Goal: Task Accomplishment & Management: Manage account settings

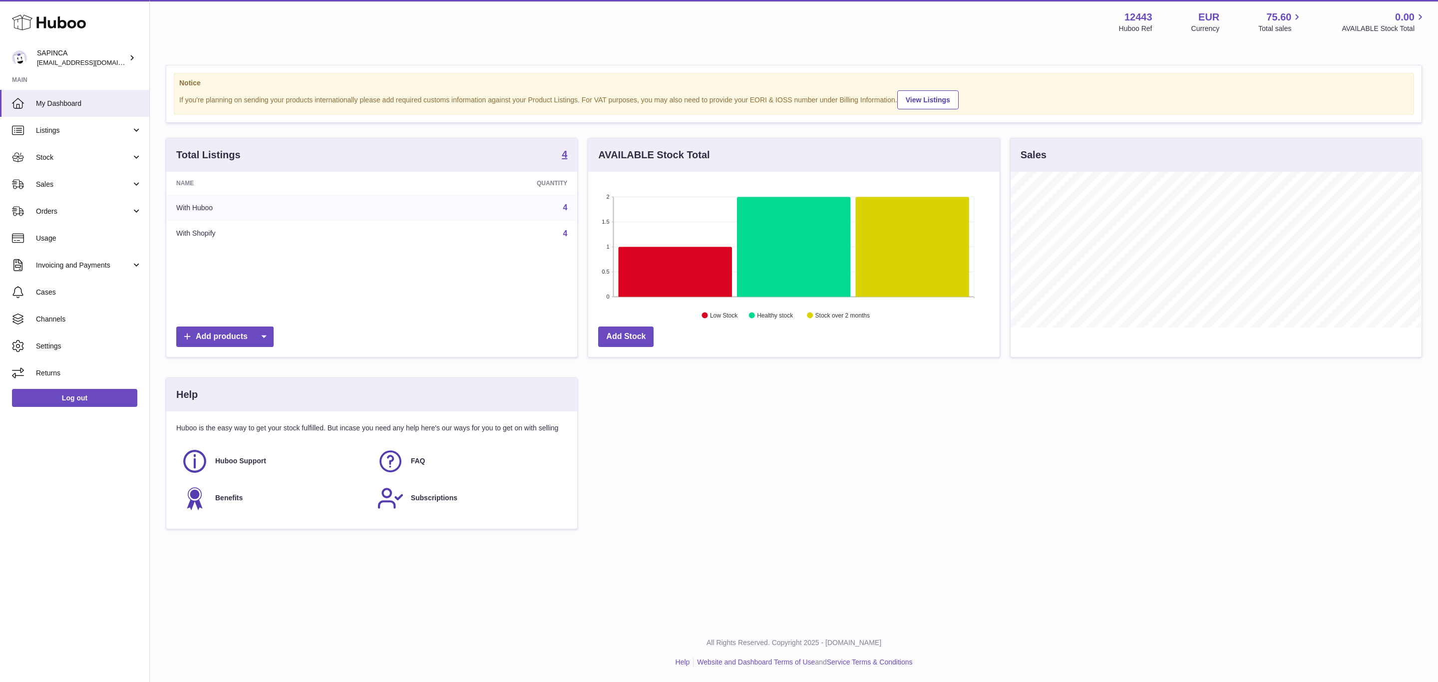
scroll to position [499189, 498934]
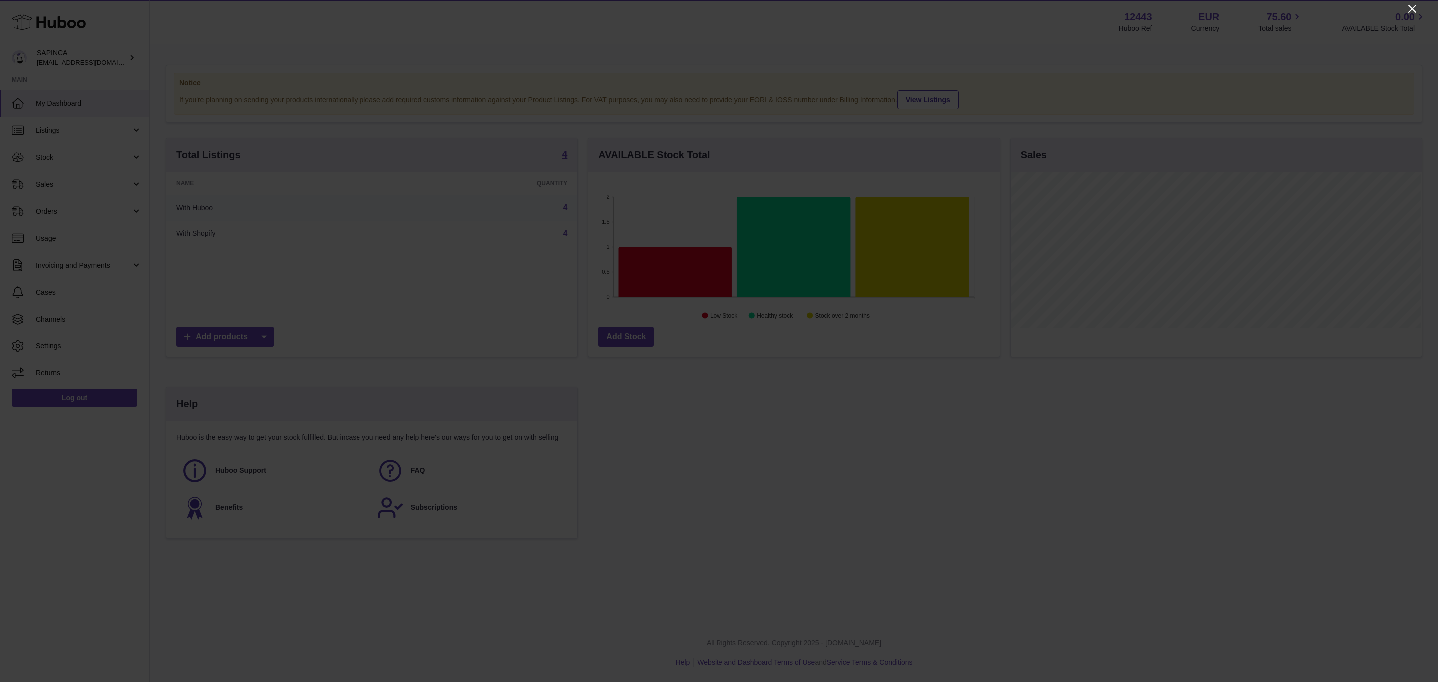
click at [1408, 6] on icon "Close" at bounding box center [1412, 9] width 12 height 12
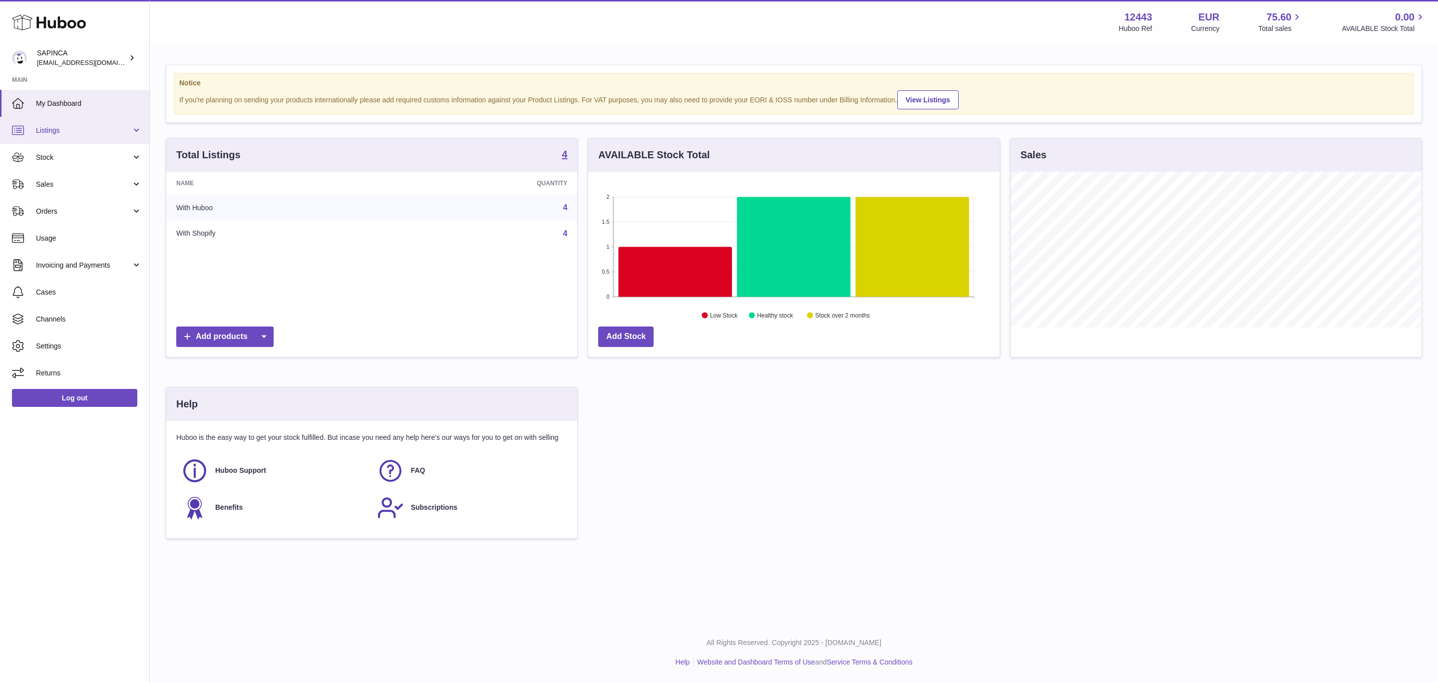
click at [42, 129] on span "Listings" at bounding box center [83, 130] width 95 height 9
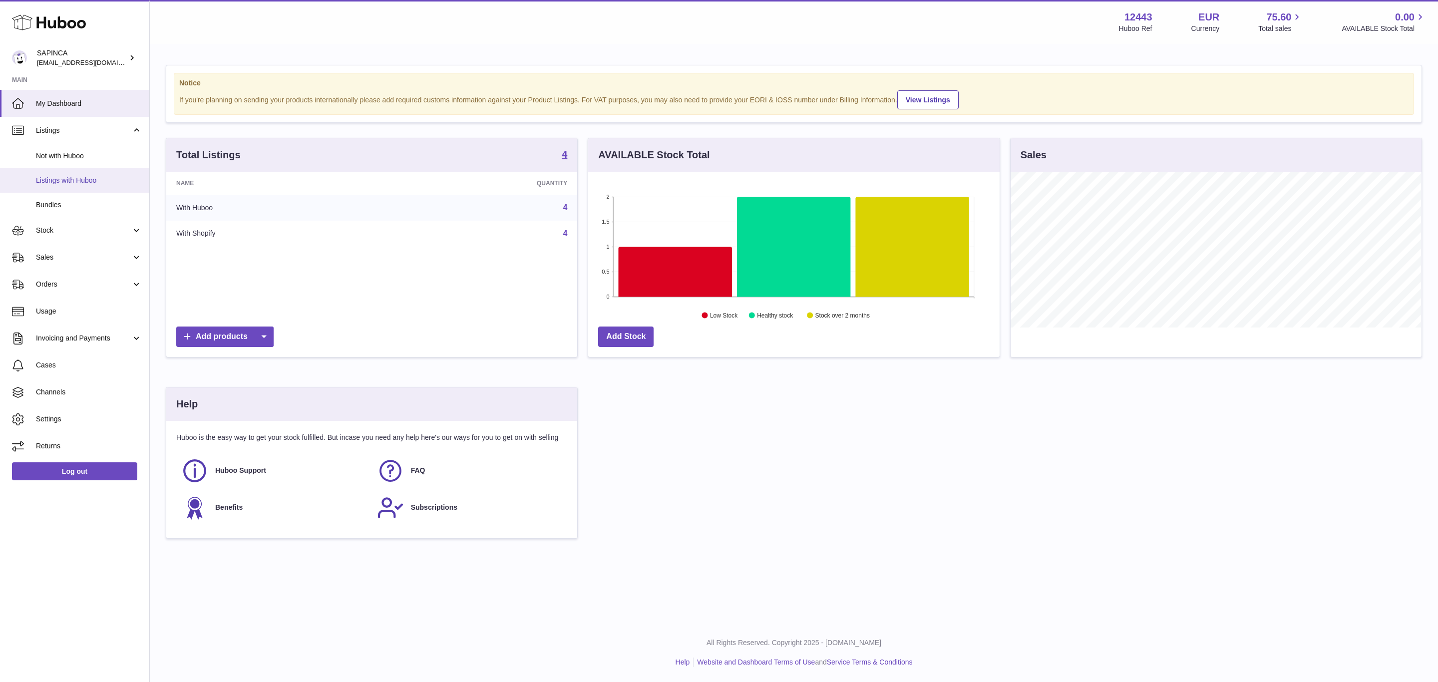
click at [96, 181] on span "Listings with Huboo" at bounding box center [89, 180] width 106 height 9
click at [77, 155] on span "Not with Huboo" at bounding box center [89, 155] width 106 height 9
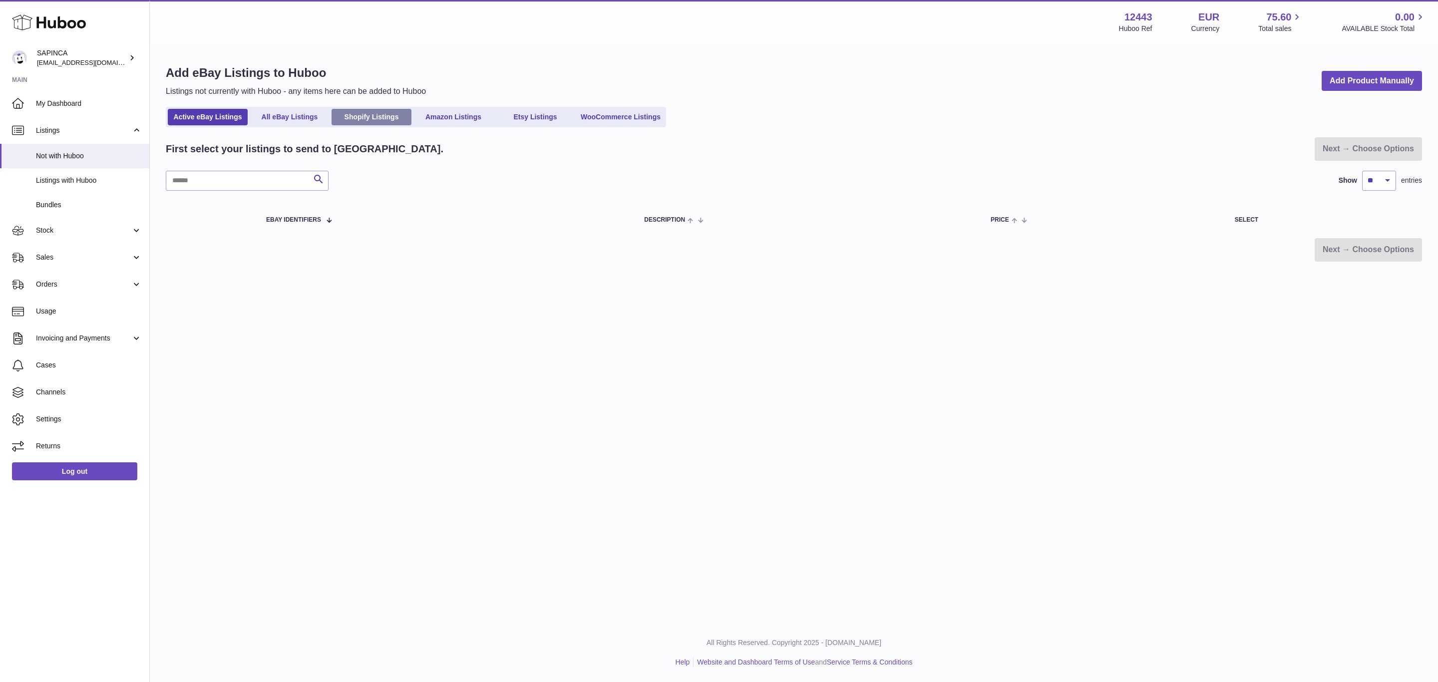
click at [388, 119] on link "Shopify Listings" at bounding box center [372, 117] width 80 height 16
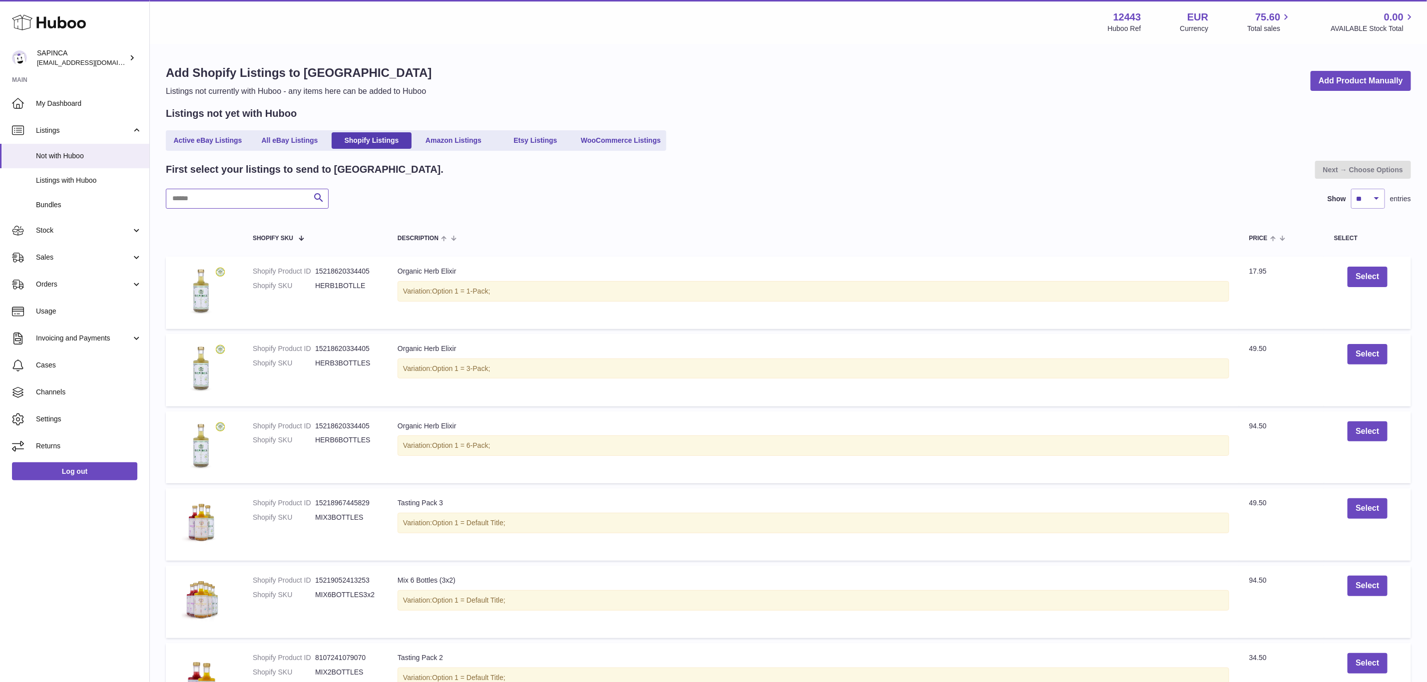
click at [247, 196] on input "text" at bounding box center [247, 199] width 163 height 20
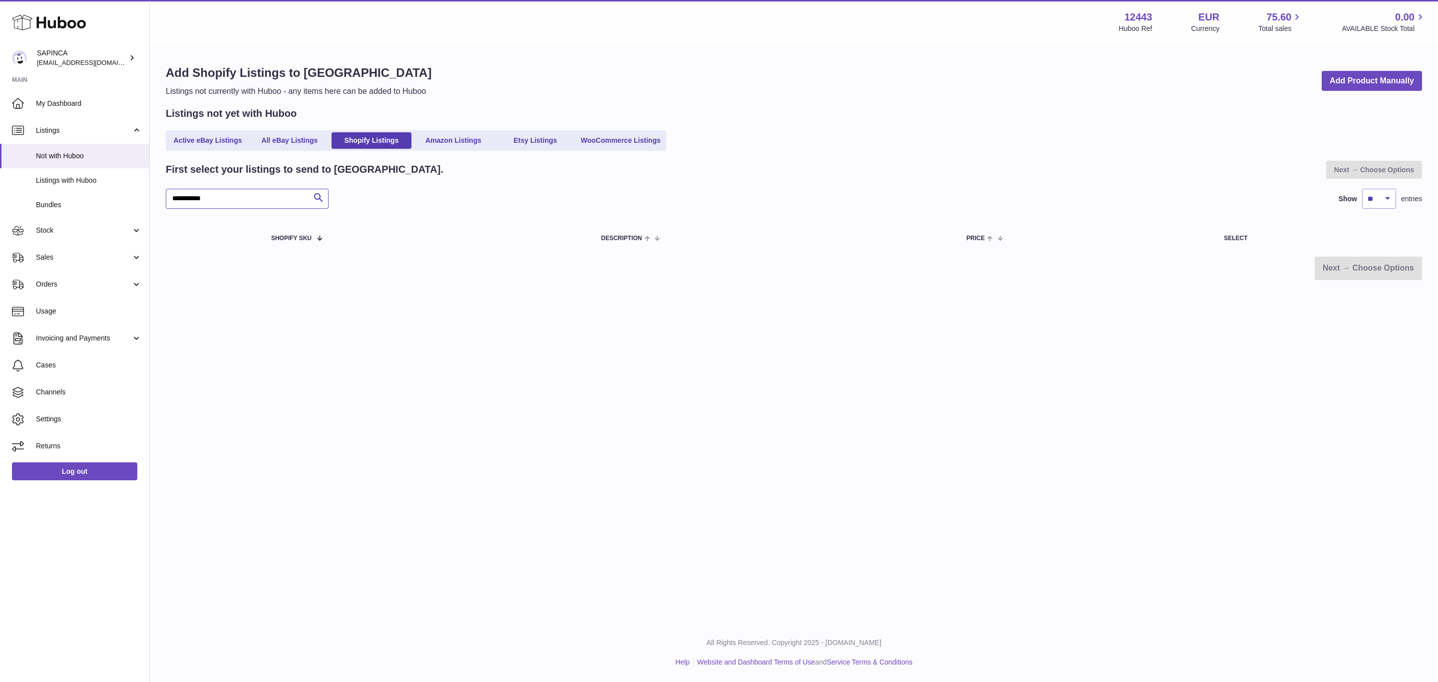
click at [210, 198] on input "**********" at bounding box center [247, 199] width 163 height 20
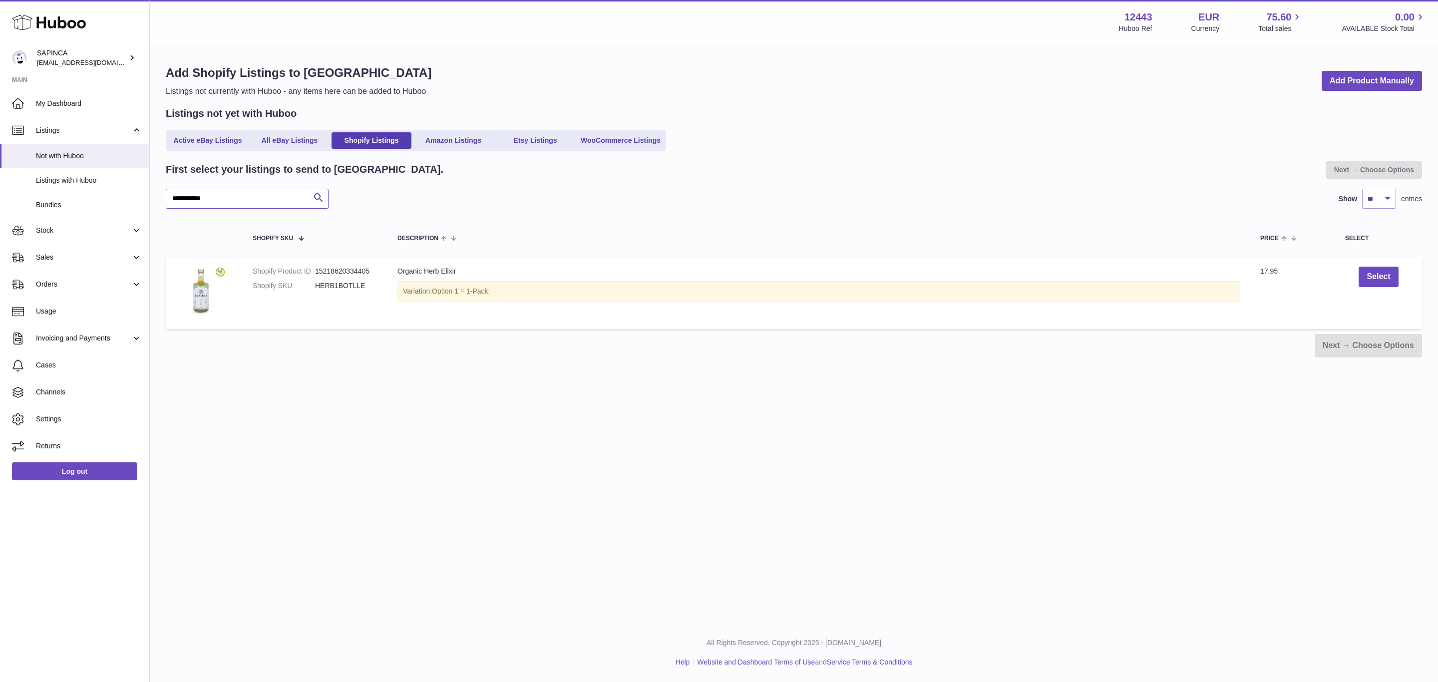
click at [208, 195] on input "**********" at bounding box center [247, 199] width 163 height 20
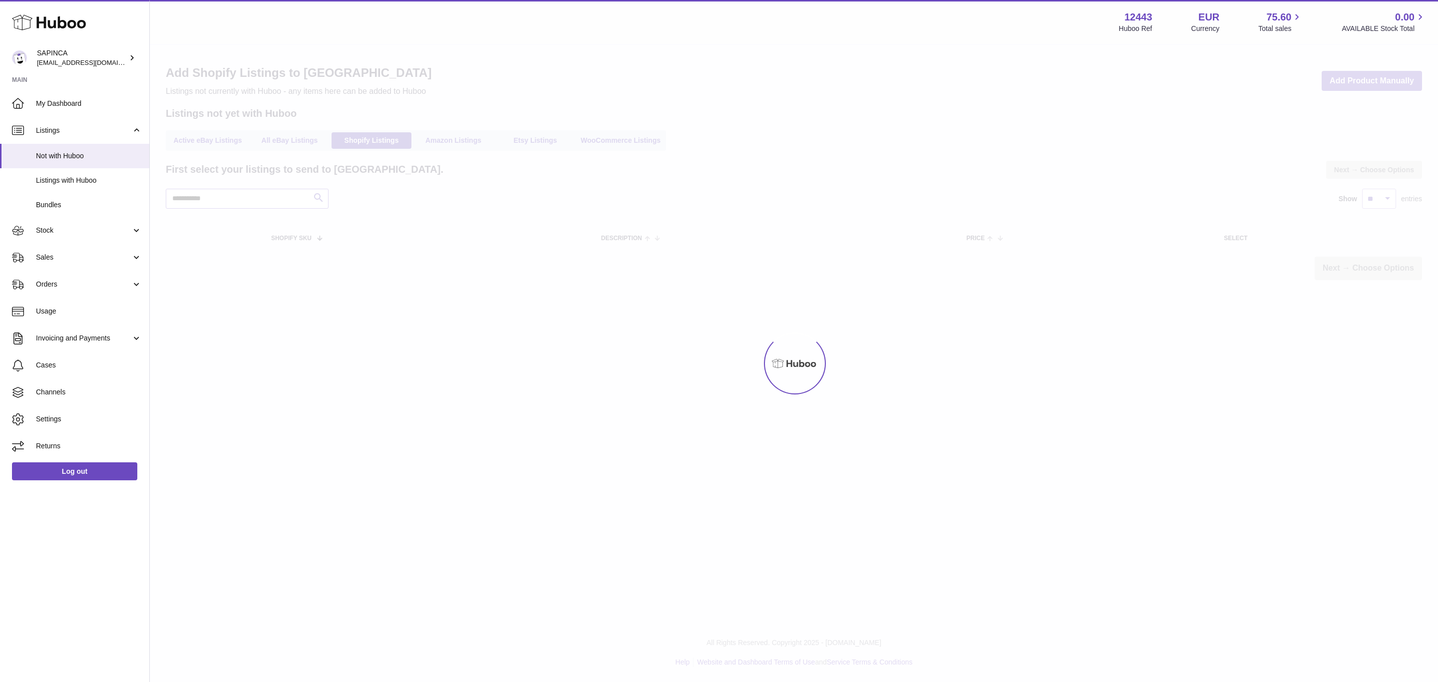
type input "**********"
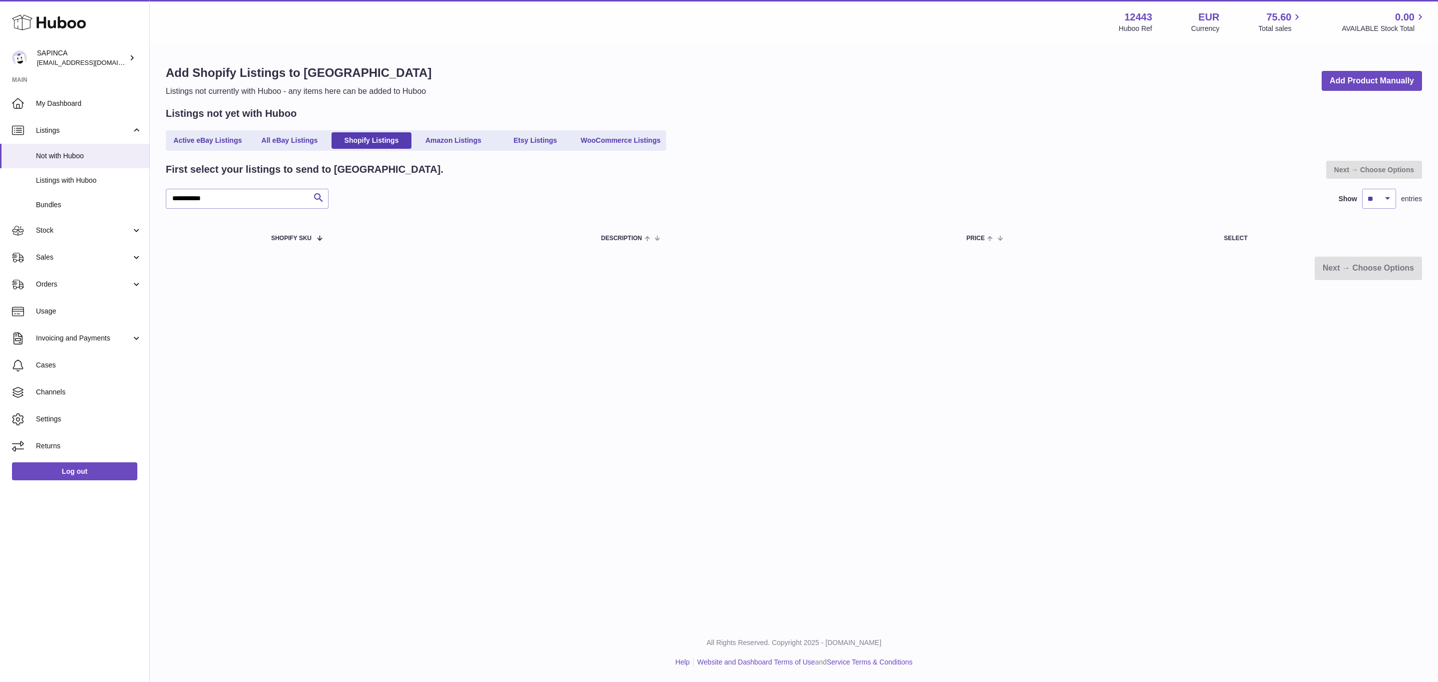
drag, startPoint x: 77, startPoint y: 200, endPoint x: 363, endPoint y: 206, distance: 285.7
click at [87, 164] on link "Not with Huboo" at bounding box center [74, 156] width 149 height 24
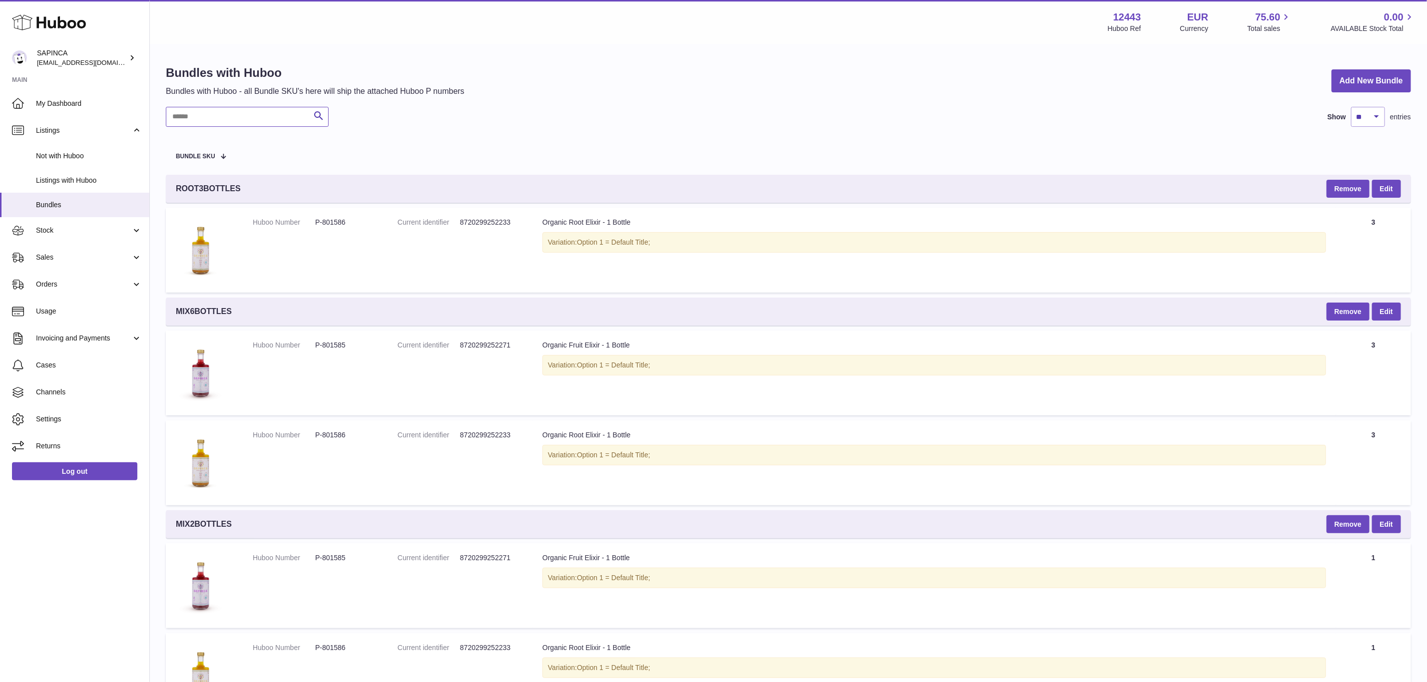
click at [243, 125] on input "text" at bounding box center [247, 117] width 163 height 20
click at [78, 155] on span "Not with Huboo" at bounding box center [89, 155] width 106 height 9
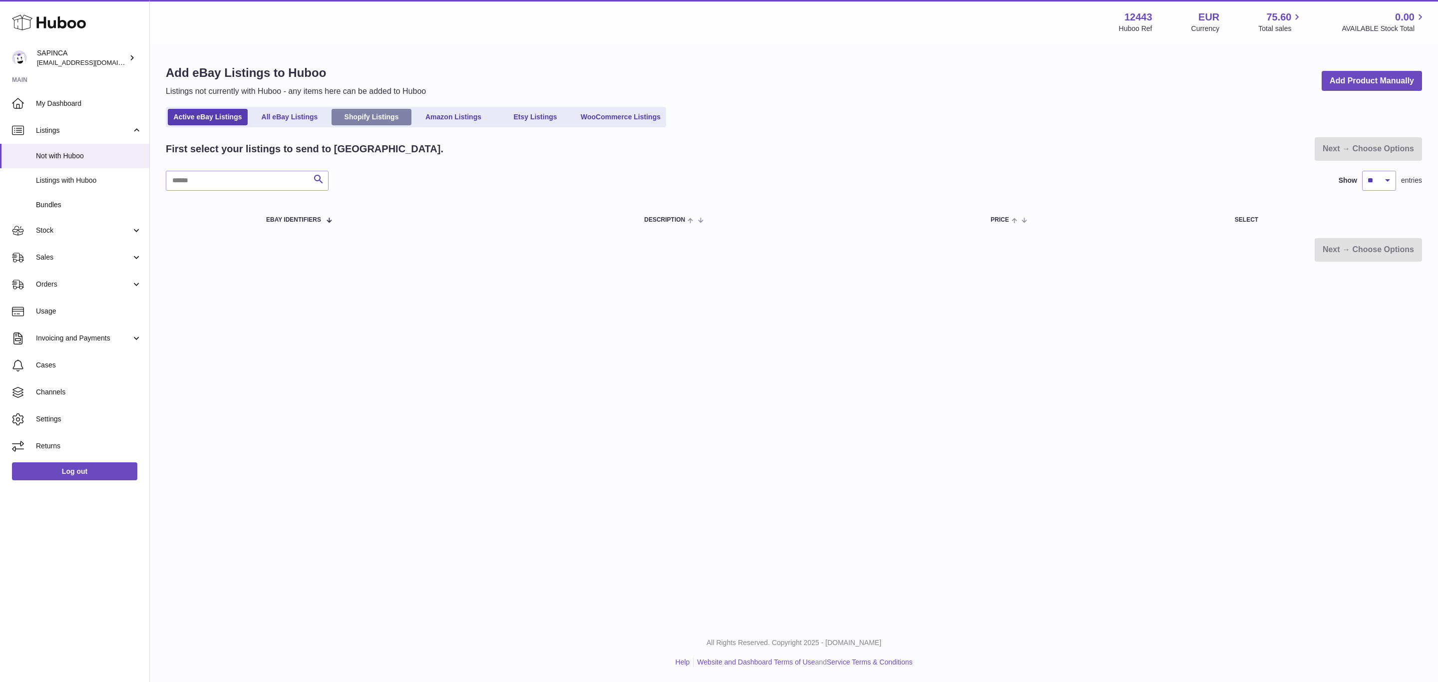
click at [388, 114] on link "Shopify Listings" at bounding box center [372, 117] width 80 height 16
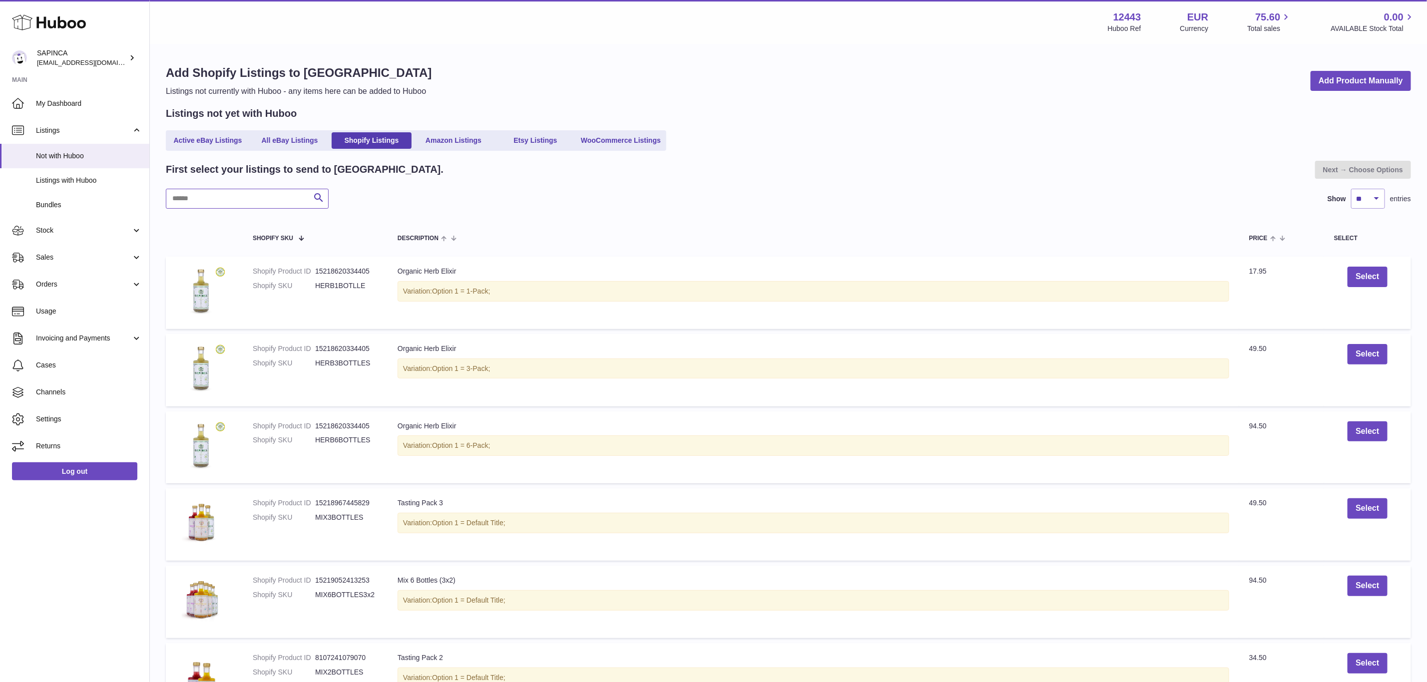
click at [258, 199] on input "text" at bounding box center [247, 199] width 163 height 20
click at [220, 198] on input "text" at bounding box center [247, 199] width 163 height 20
type input "****"
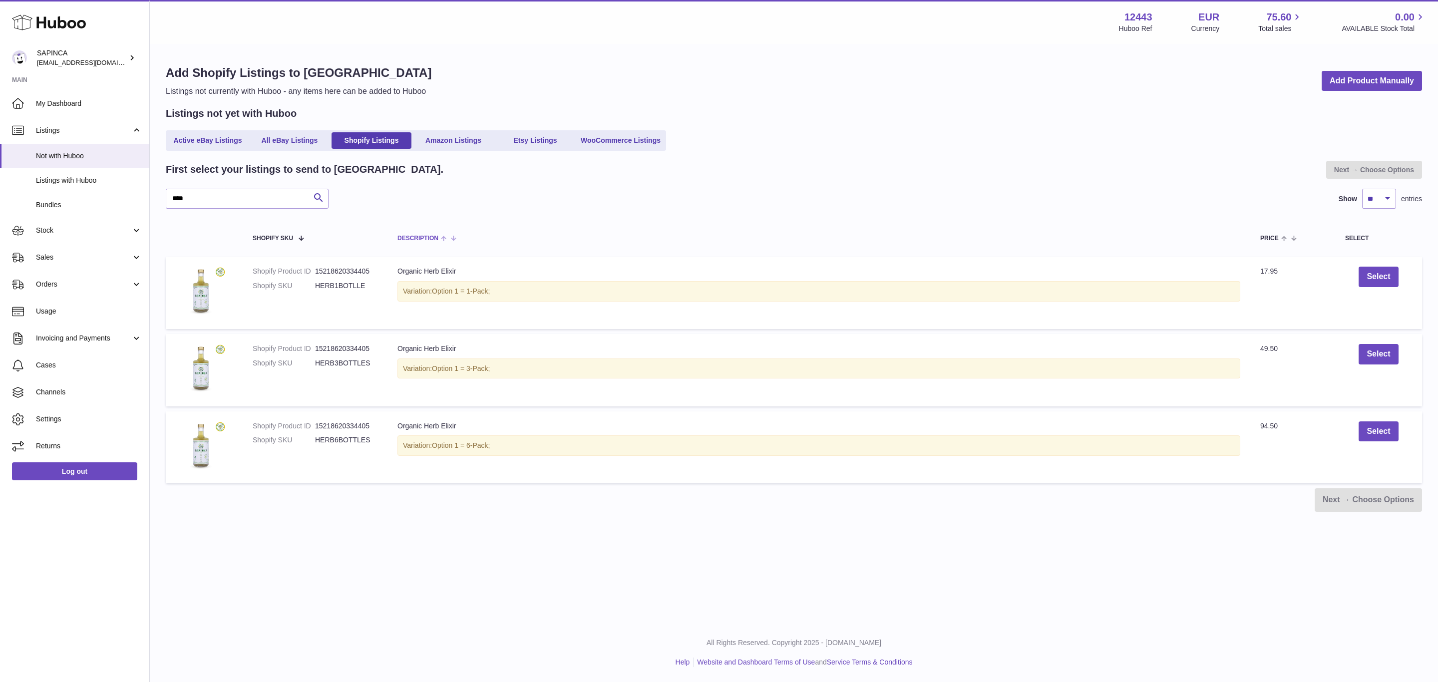
click at [793, 251] on th "Description" at bounding box center [818, 238] width 863 height 28
click at [55, 204] on span "Bundles" at bounding box center [89, 204] width 106 height 9
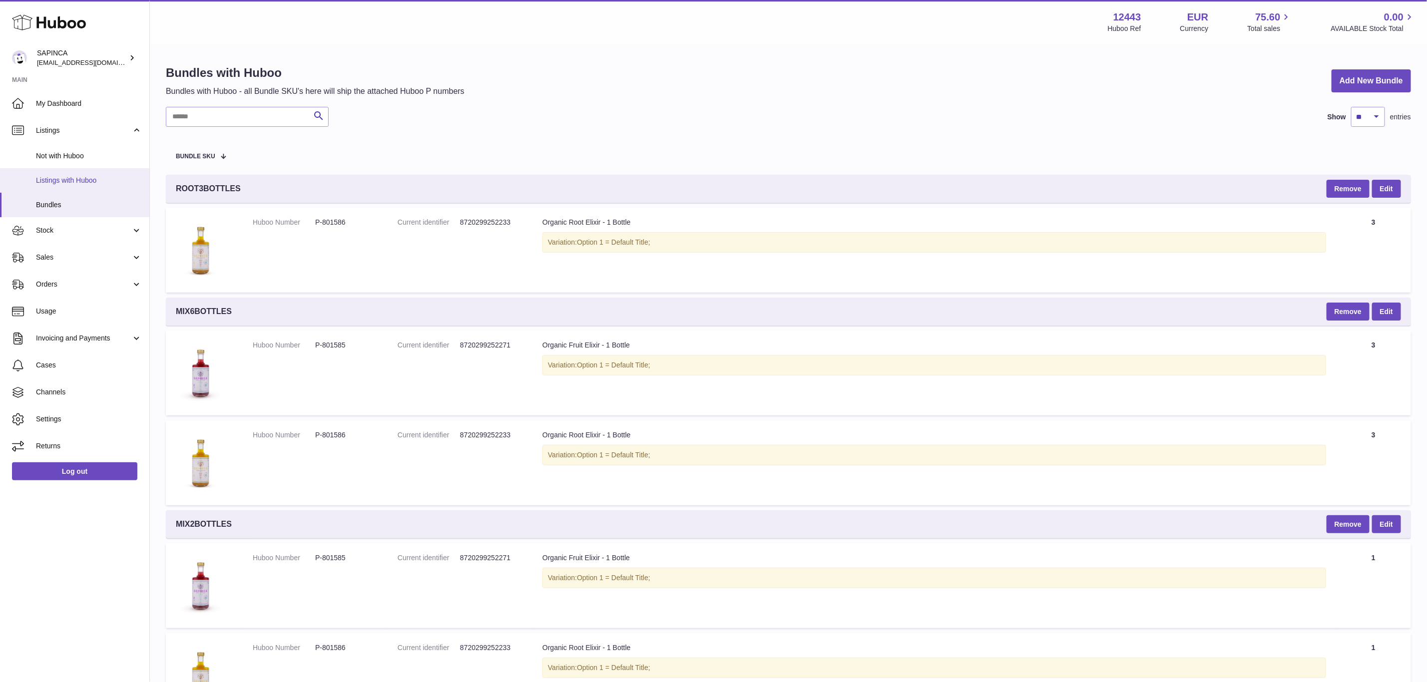
click at [62, 179] on span "Listings with Huboo" at bounding box center [89, 180] width 106 height 9
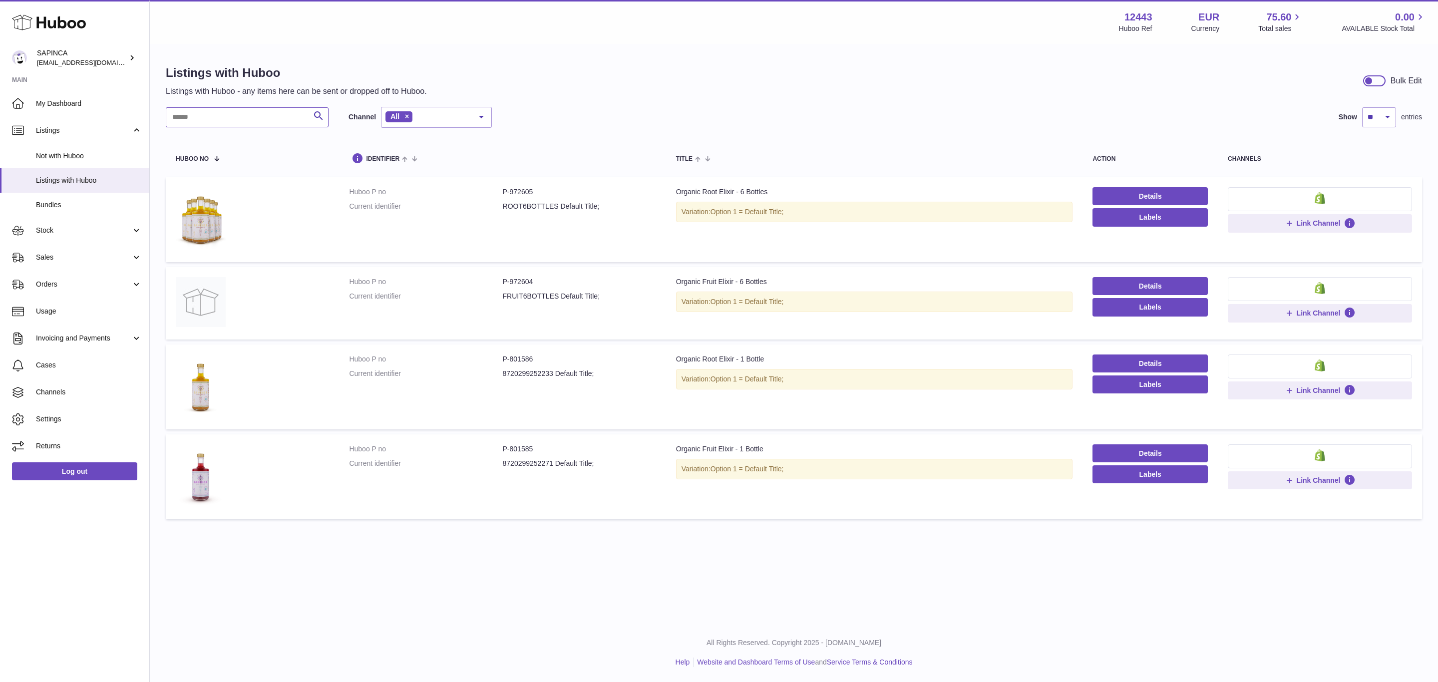
click at [274, 123] on input "text" at bounding box center [247, 117] width 163 height 20
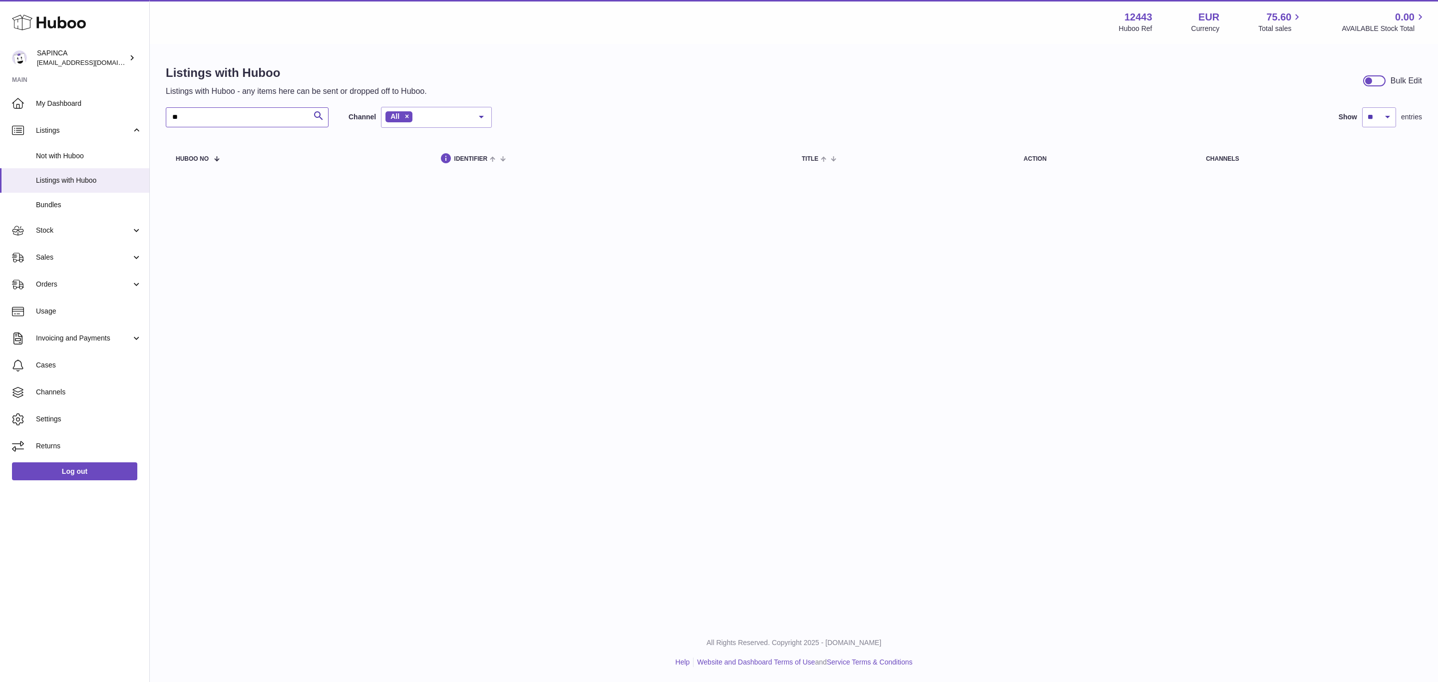
type input "*"
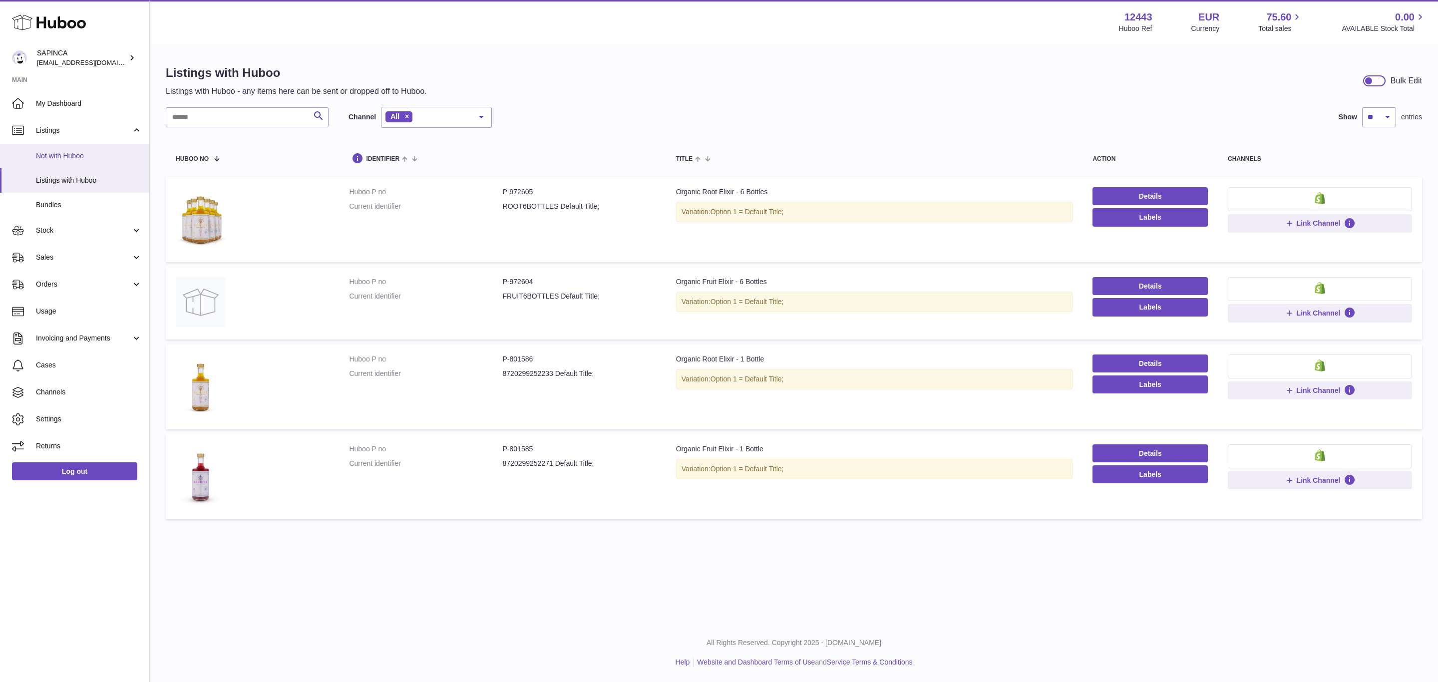
click at [97, 151] on span "Not with Huboo" at bounding box center [89, 155] width 106 height 9
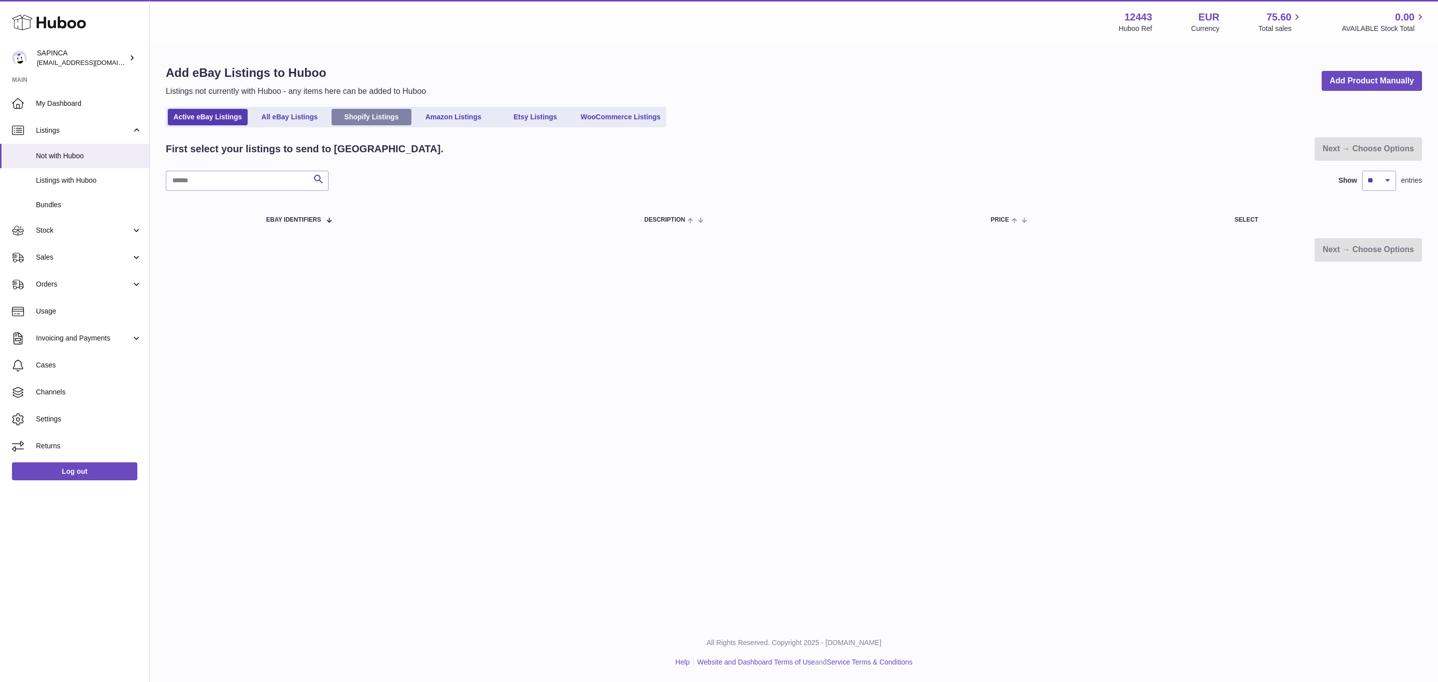
click at [360, 113] on link "Shopify Listings" at bounding box center [372, 117] width 80 height 16
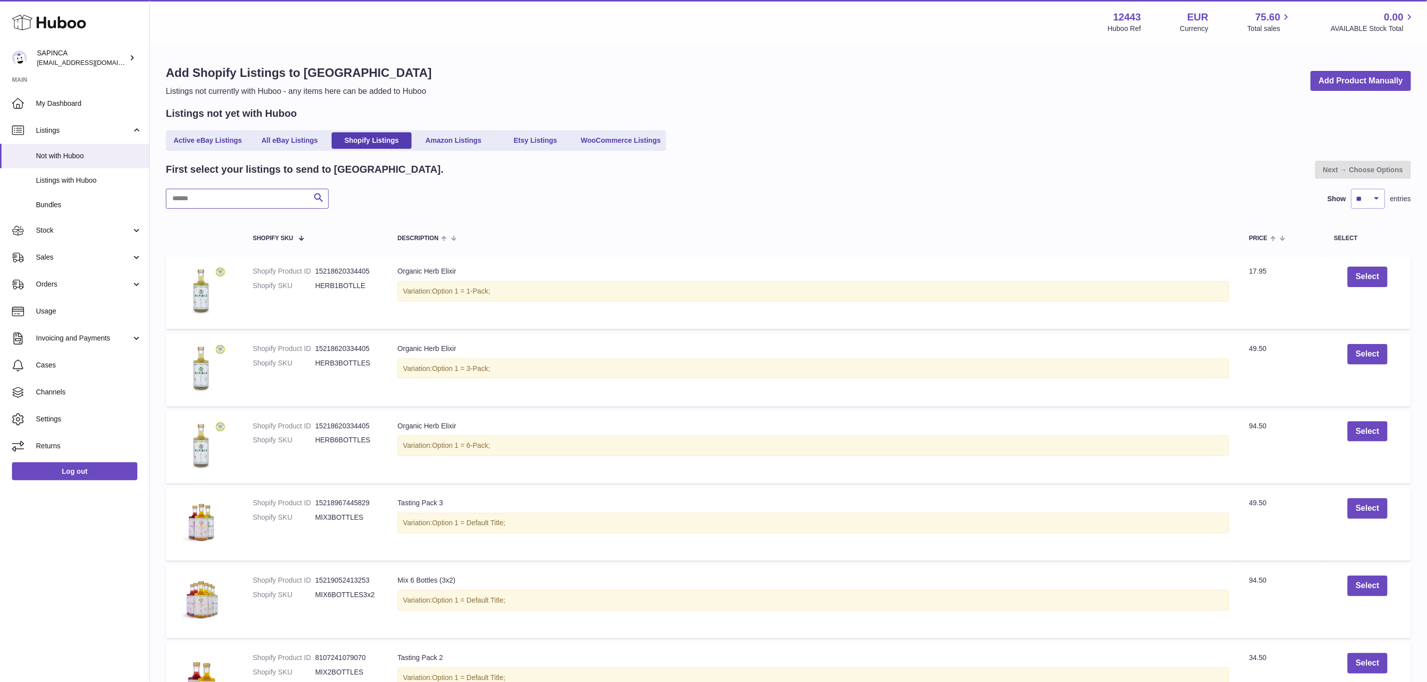
click at [225, 198] on input "text" at bounding box center [247, 199] width 163 height 20
type input "****"
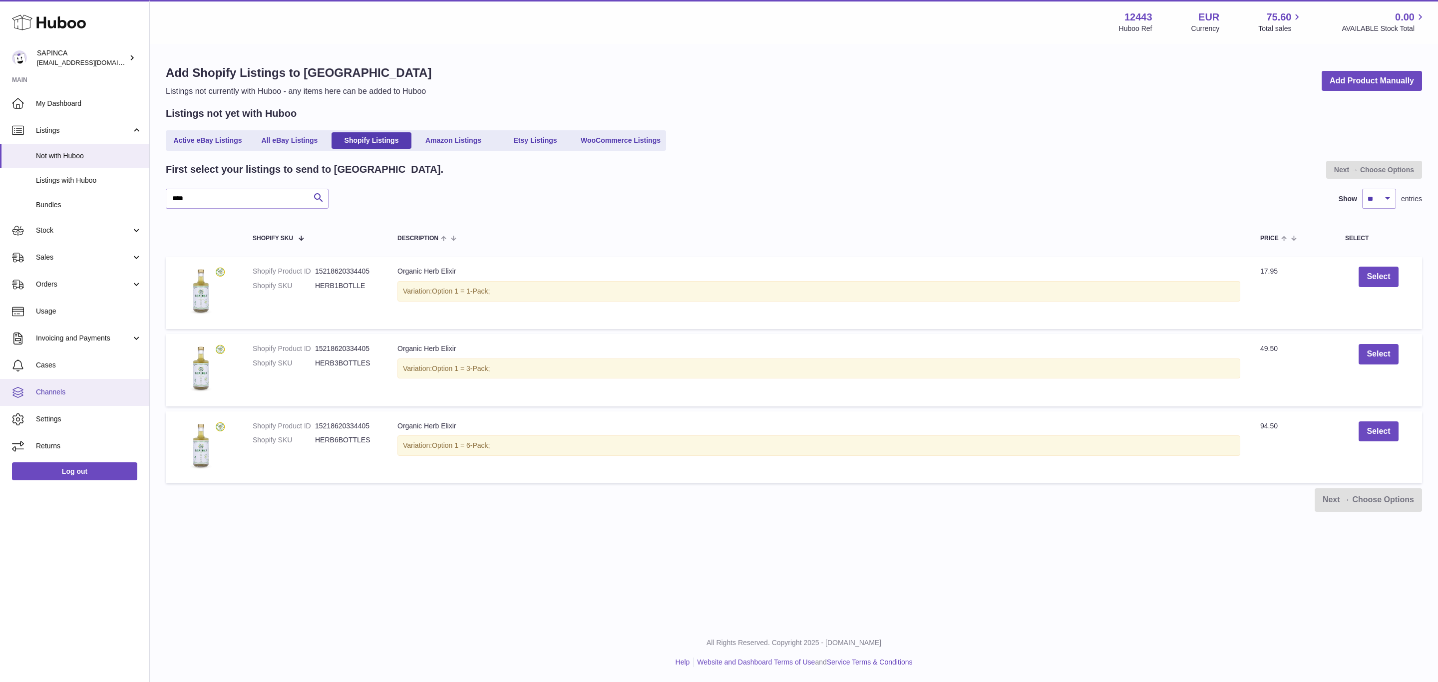
click at [73, 397] on link "Channels" at bounding box center [74, 392] width 149 height 27
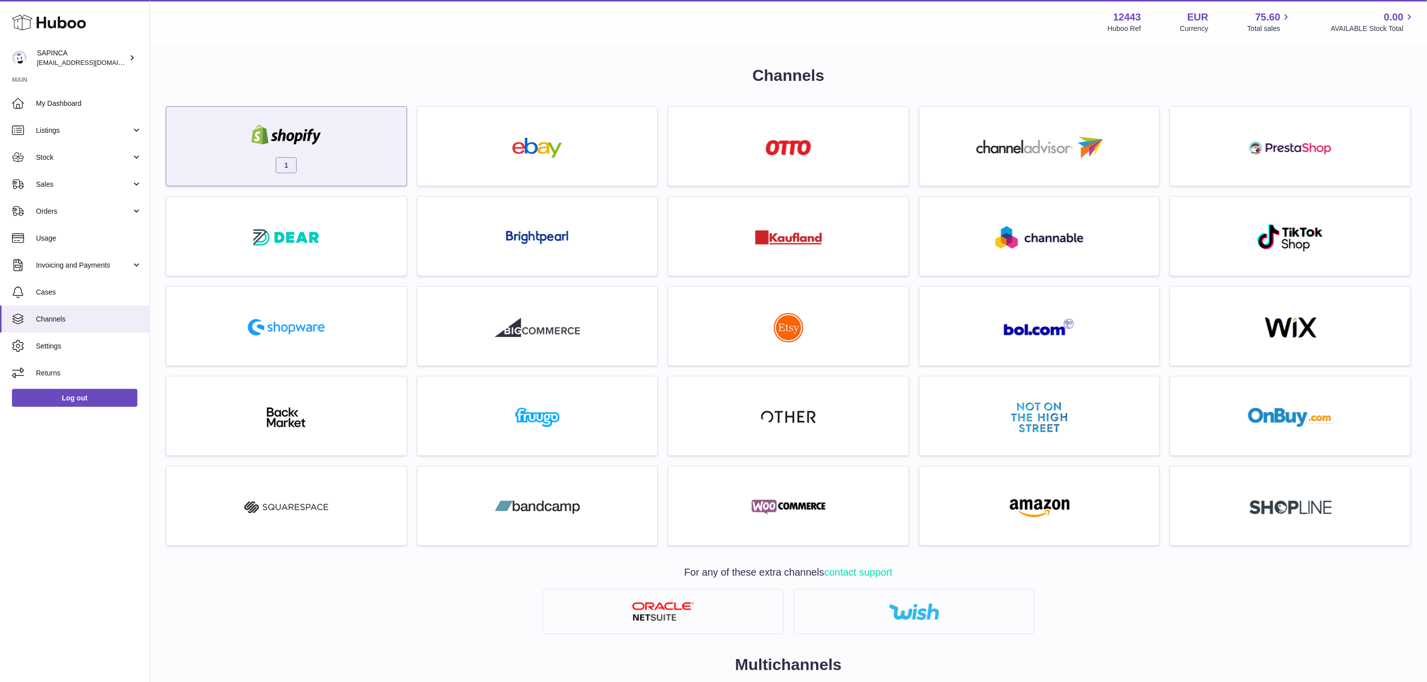
click at [315, 134] on img at bounding box center [286, 135] width 85 height 20
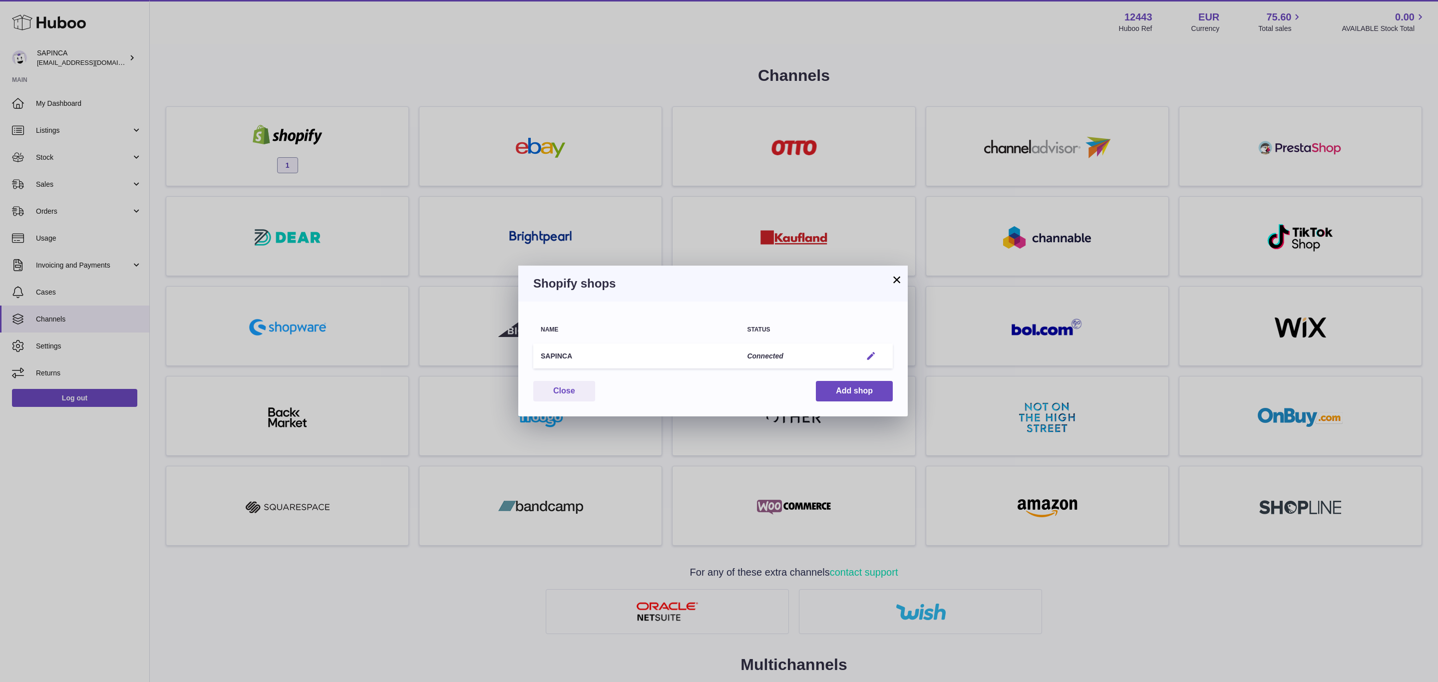
click at [869, 351] on em "button" at bounding box center [871, 356] width 10 height 10
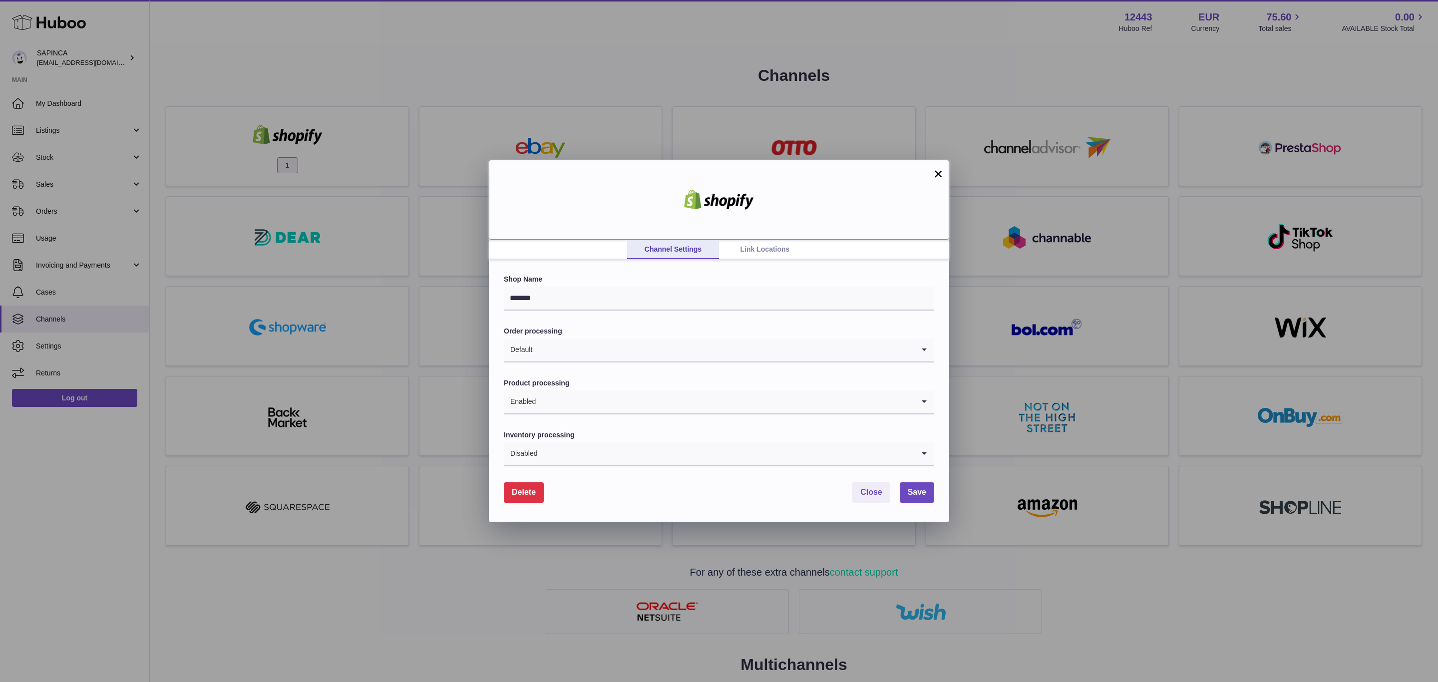
click at [931, 174] on div at bounding box center [719, 200] width 460 height 80
click at [943, 171] on button "×" at bounding box center [938, 174] width 12 height 12
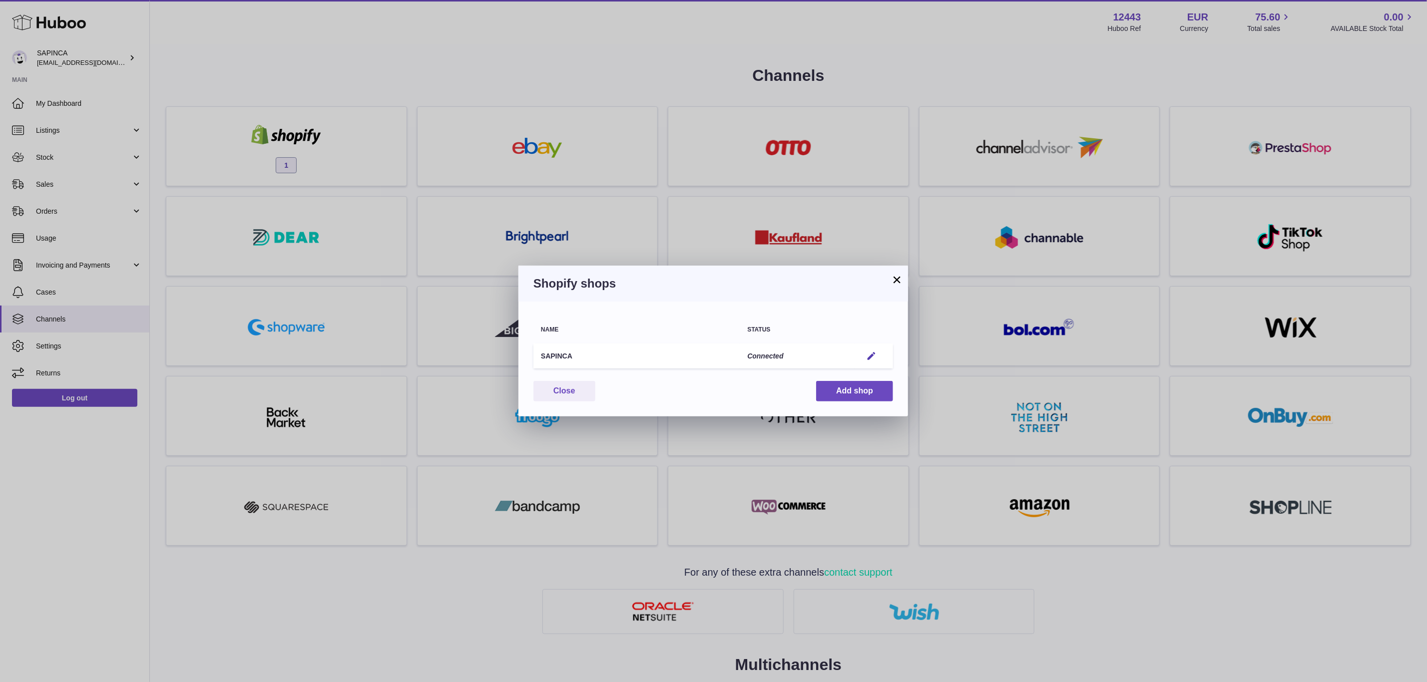
click at [901, 86] on div "× Shopify shops Name Status SAPINCA Connected Edit You have not connected shop …" at bounding box center [713, 341] width 1427 height 682
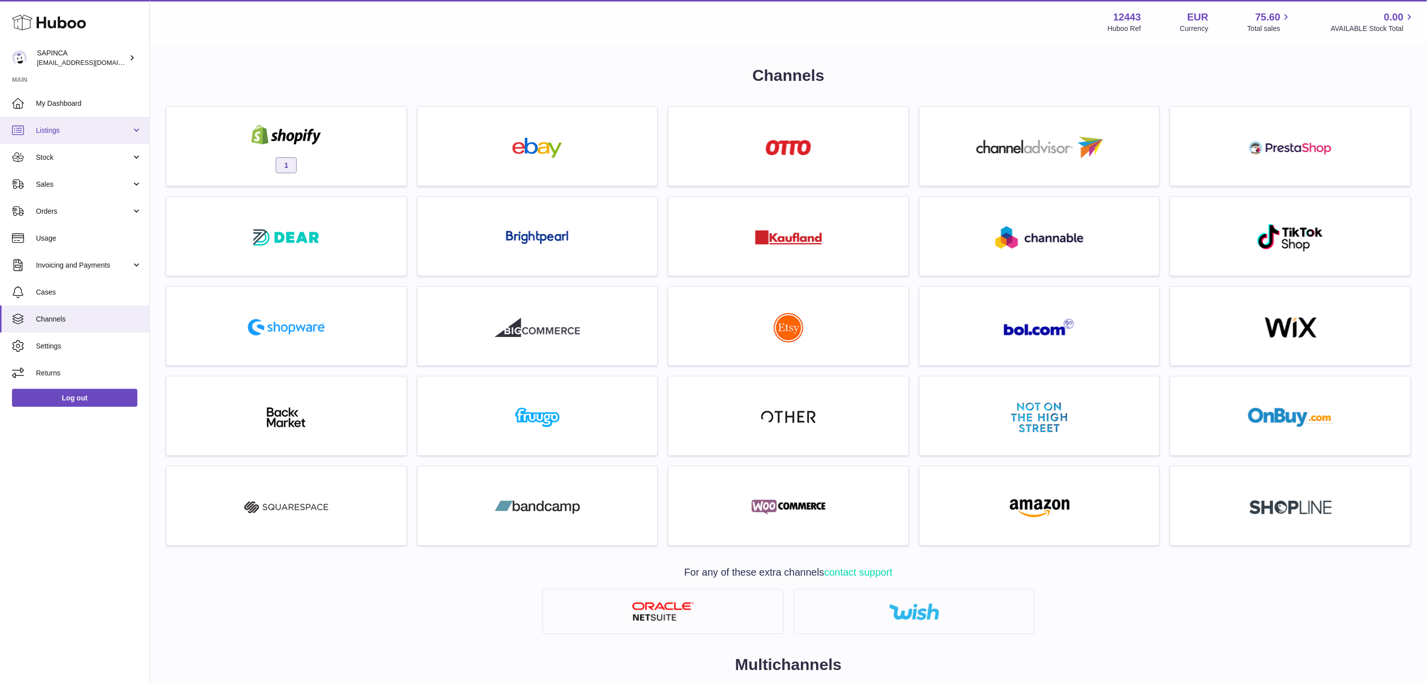
click at [130, 131] on span "Listings" at bounding box center [83, 130] width 95 height 9
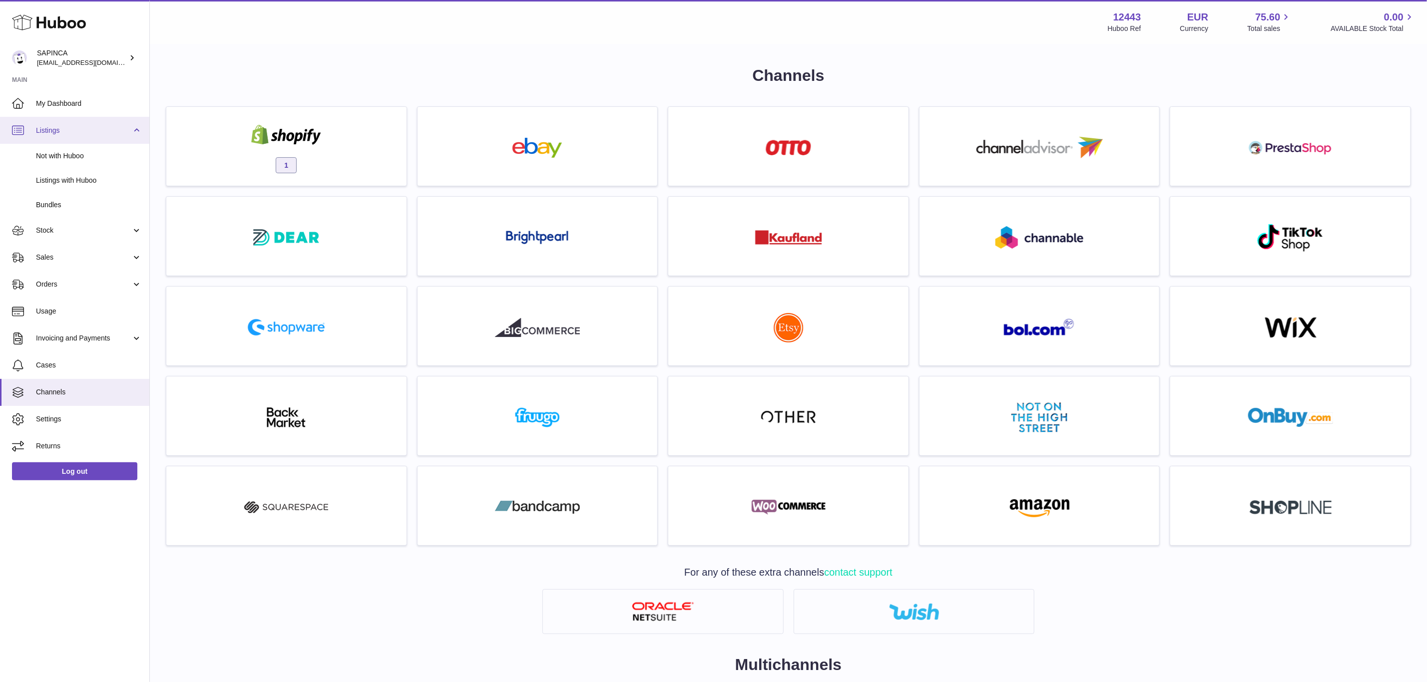
click at [139, 126] on link "Listings" at bounding box center [74, 130] width 149 height 27
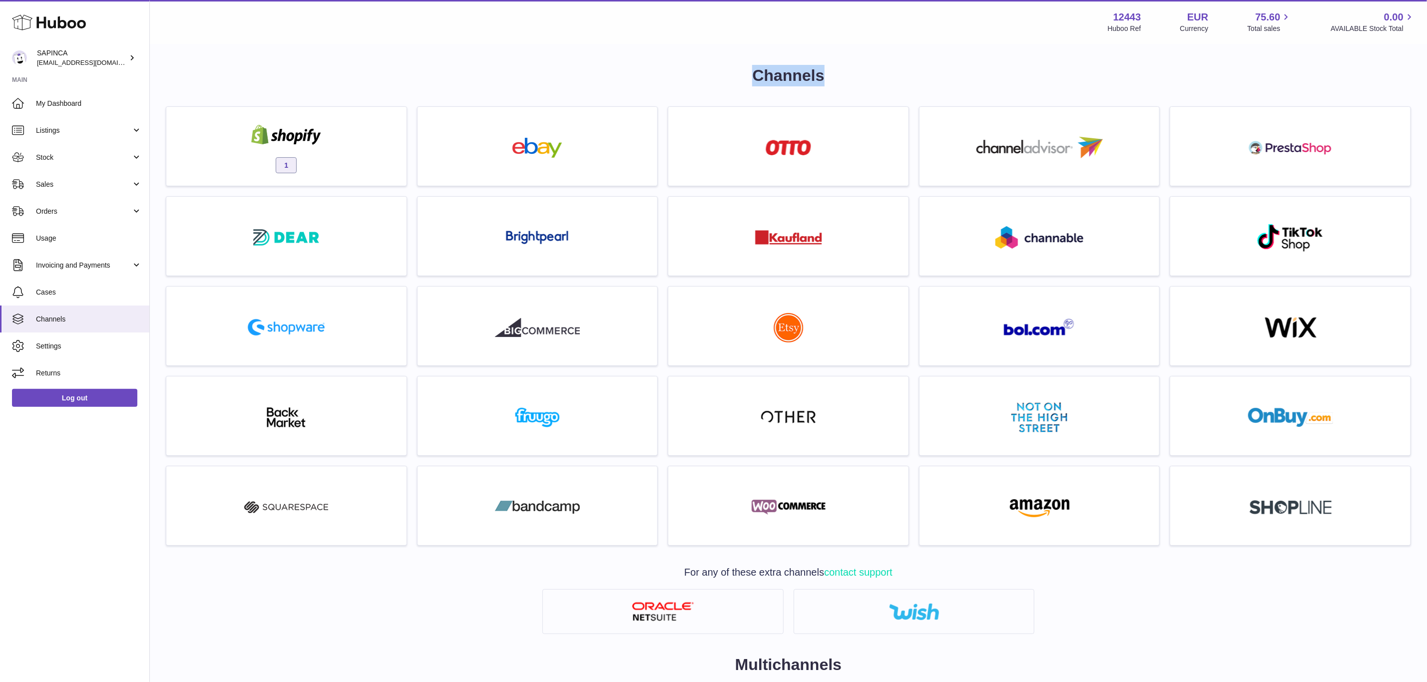
drag, startPoint x: 839, startPoint y: 72, endPoint x: 744, endPoint y: 67, distance: 95.5
click at [740, 67] on h1 "Channels" at bounding box center [788, 75] width 1245 height 21
click at [828, 59] on div "Channels 1 For any of these extra channels contact support Multichannels" at bounding box center [788, 430] width 1277 height 770
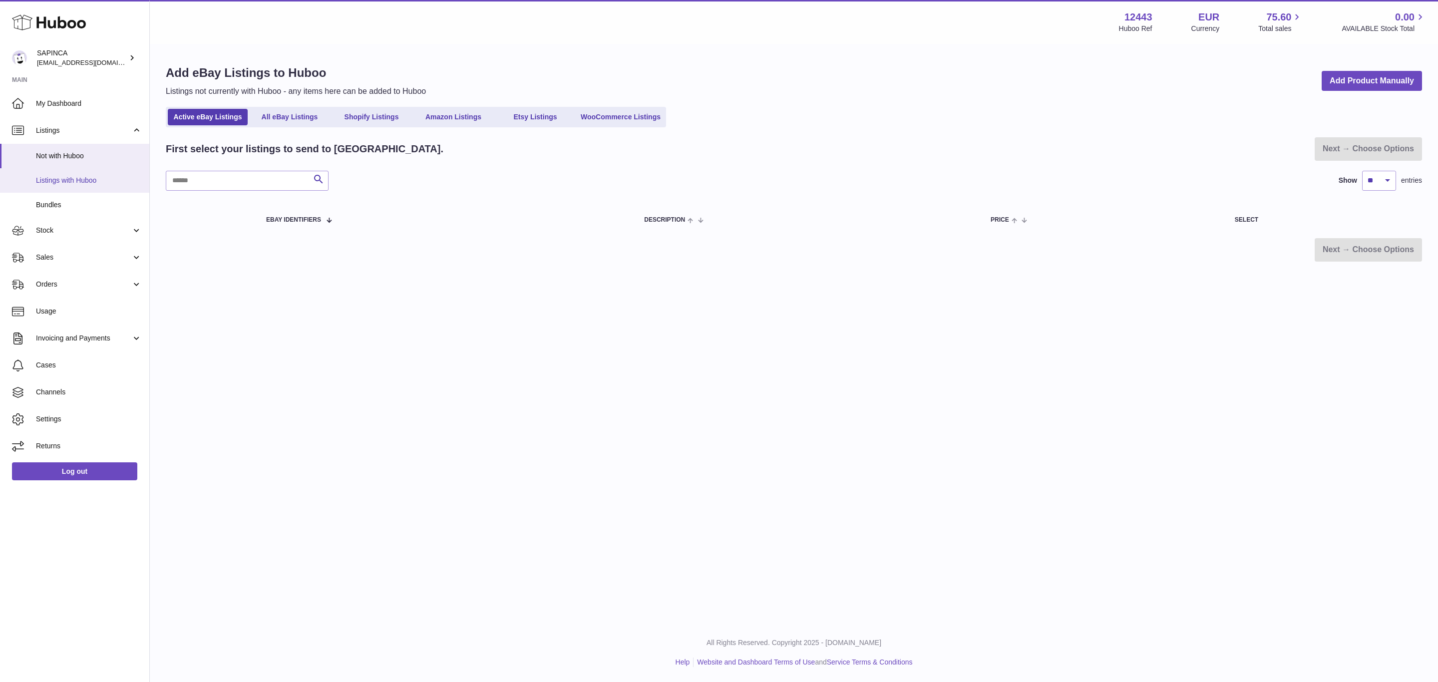
click at [81, 184] on span "Listings with Huboo" at bounding box center [89, 180] width 106 height 9
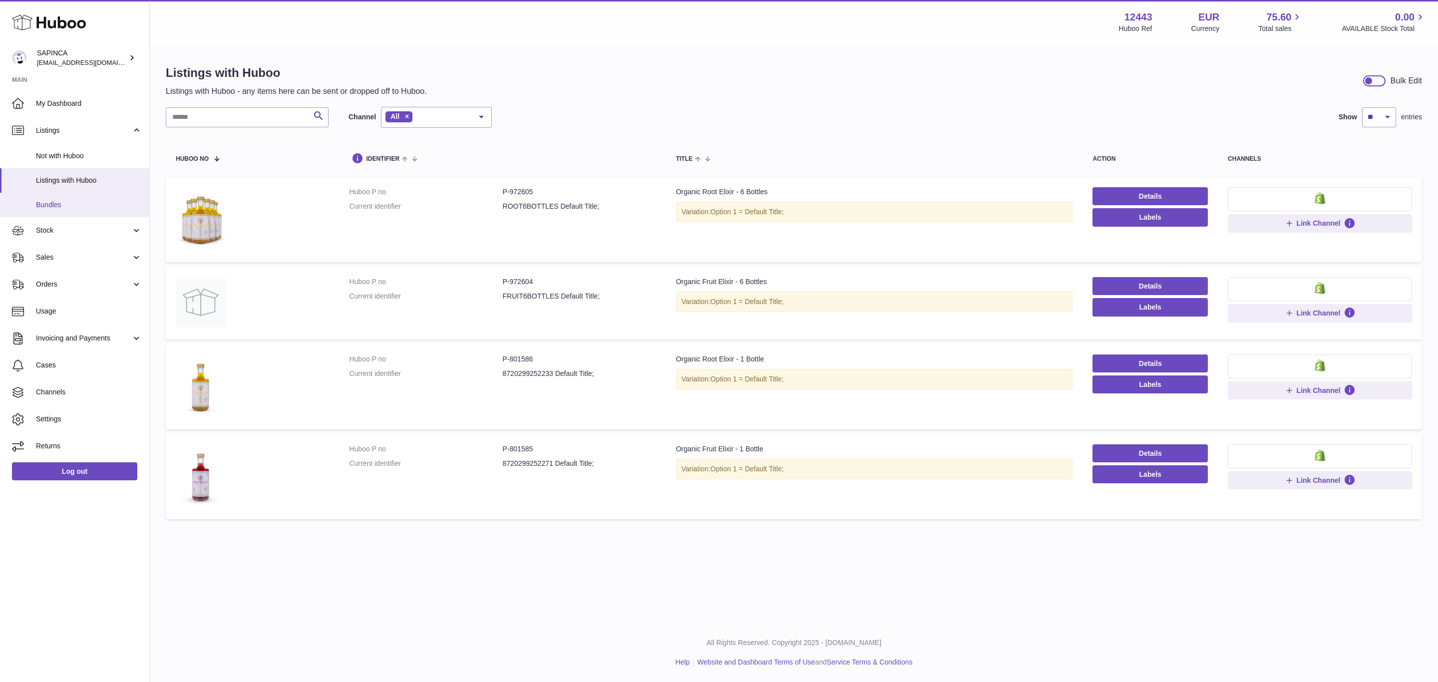
click at [82, 201] on span "Bundles" at bounding box center [89, 204] width 106 height 9
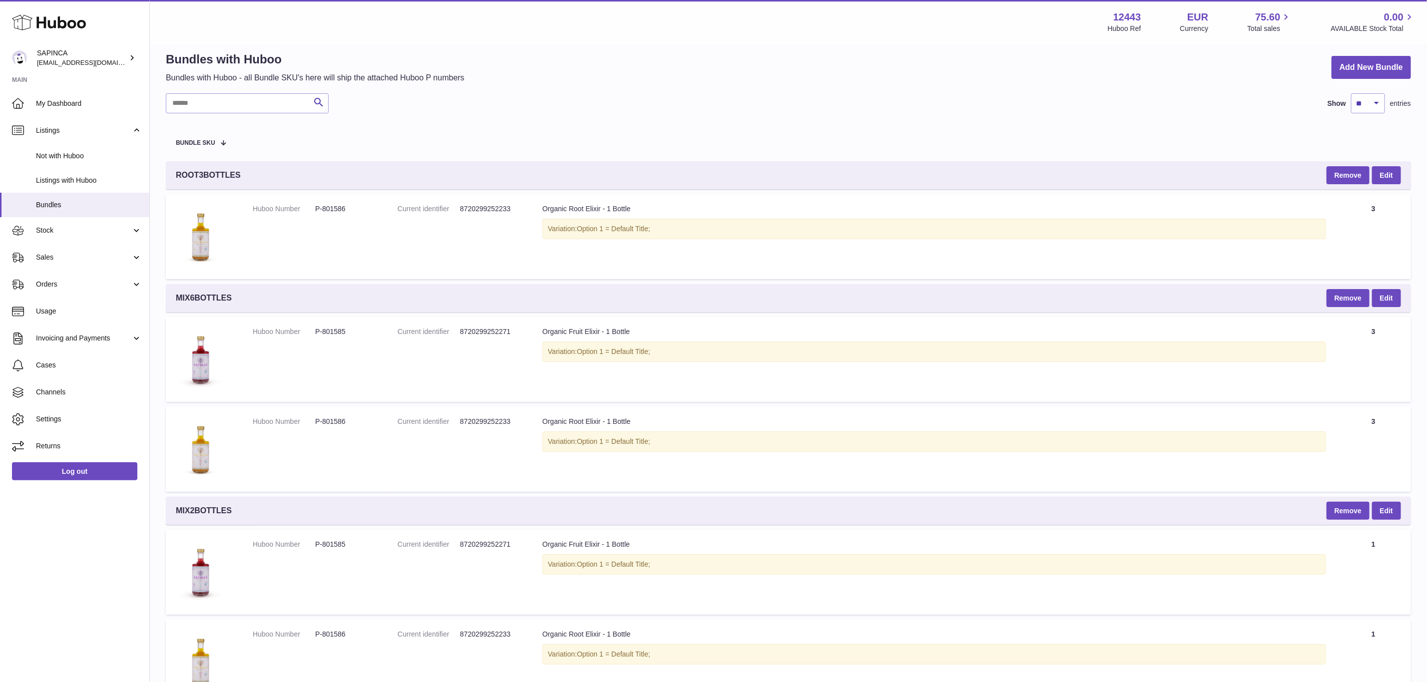
scroll to position [12, 0]
click at [72, 157] on span "Not with Huboo" at bounding box center [89, 155] width 106 height 9
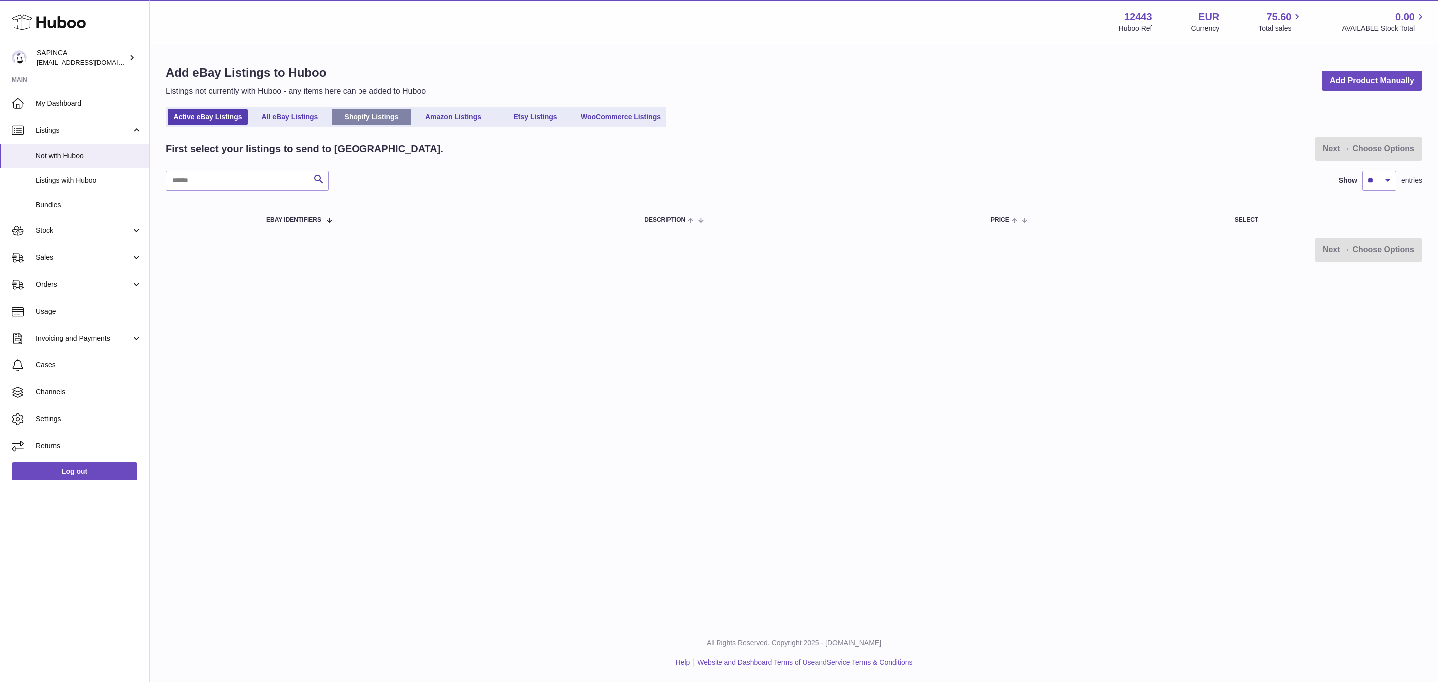
click at [365, 118] on link "Shopify Listings" at bounding box center [372, 117] width 80 height 16
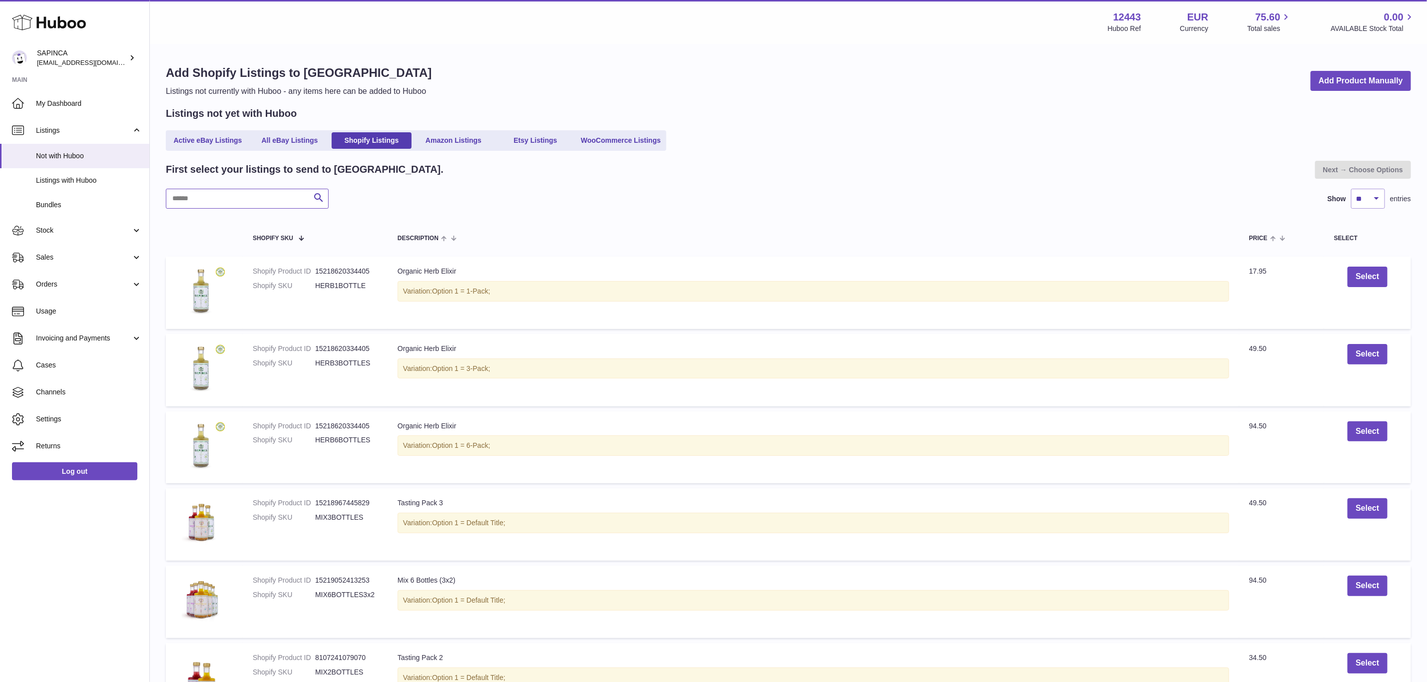
click at [224, 206] on input "text" at bounding box center [247, 199] width 163 height 20
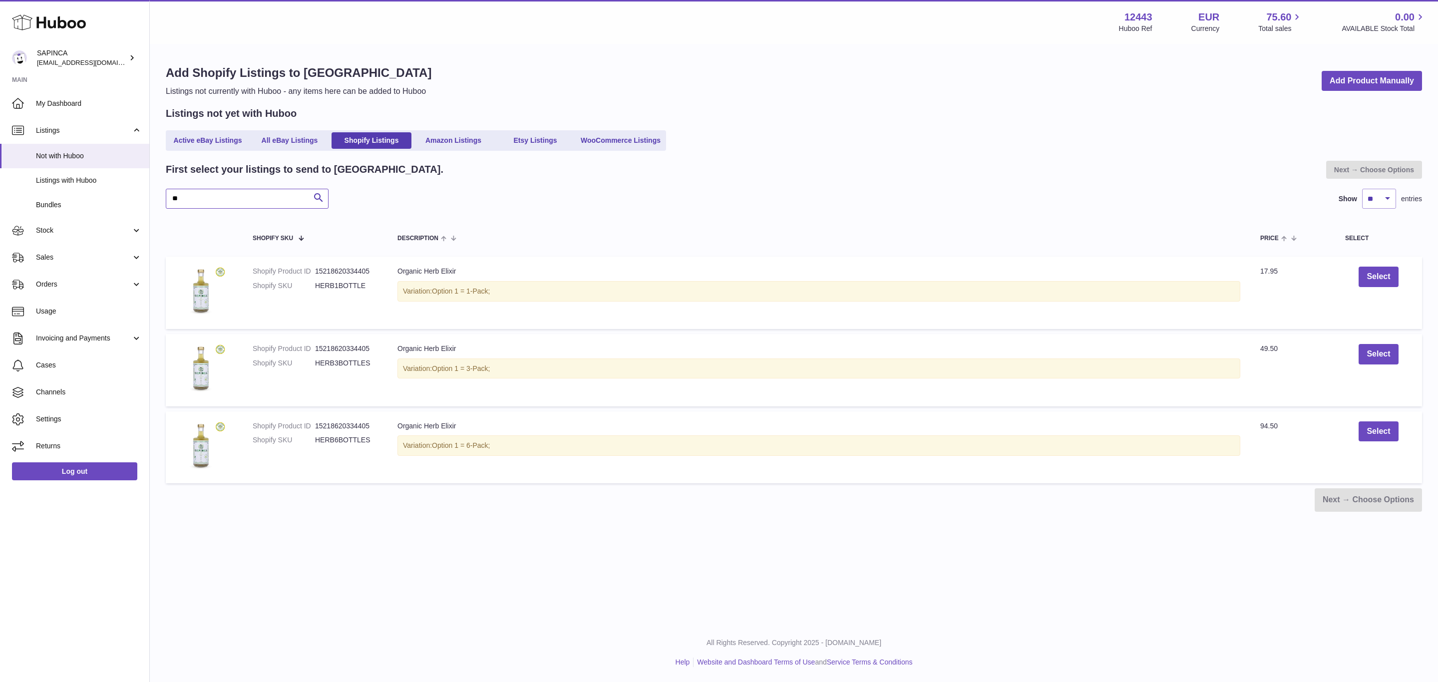
type input "*"
click at [658, 182] on div "First select your listings to send to Huboo. Next → Choose Options Search Show …" at bounding box center [794, 337] width 1256 height 352
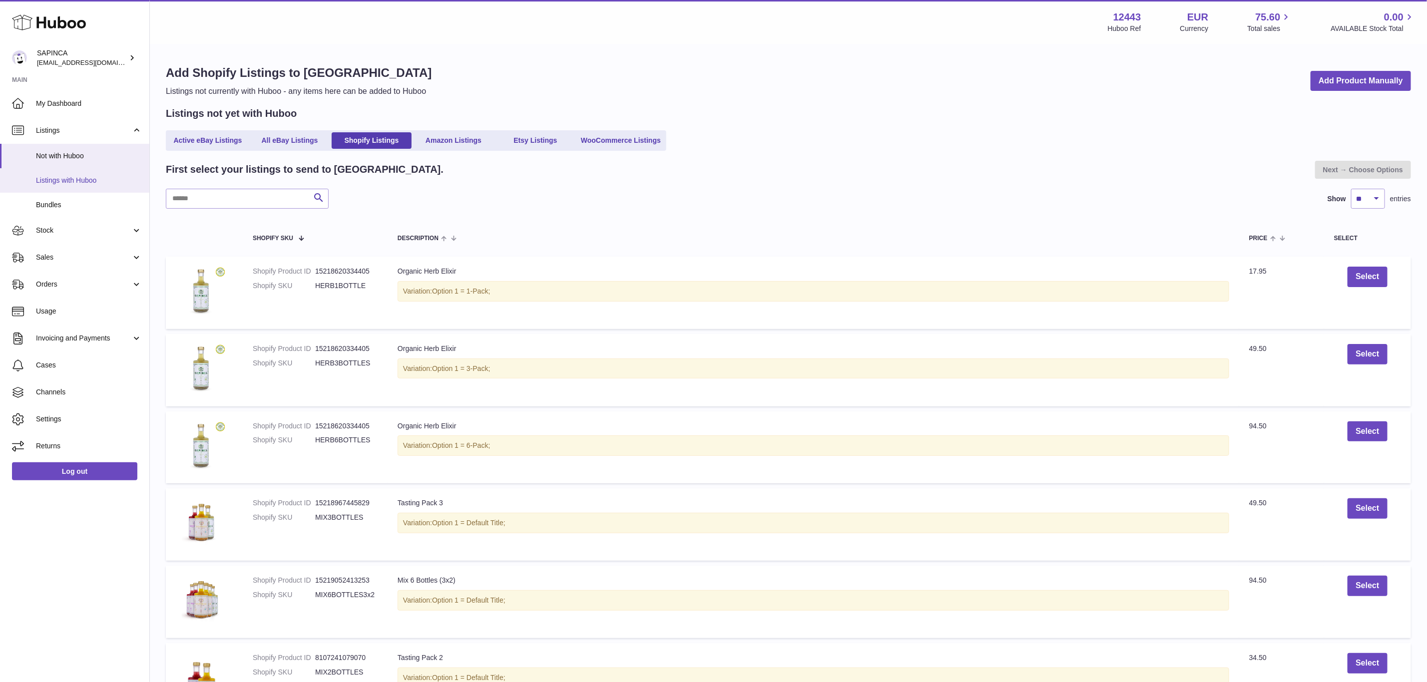
click at [71, 171] on link "Listings with Huboo" at bounding box center [74, 180] width 149 height 24
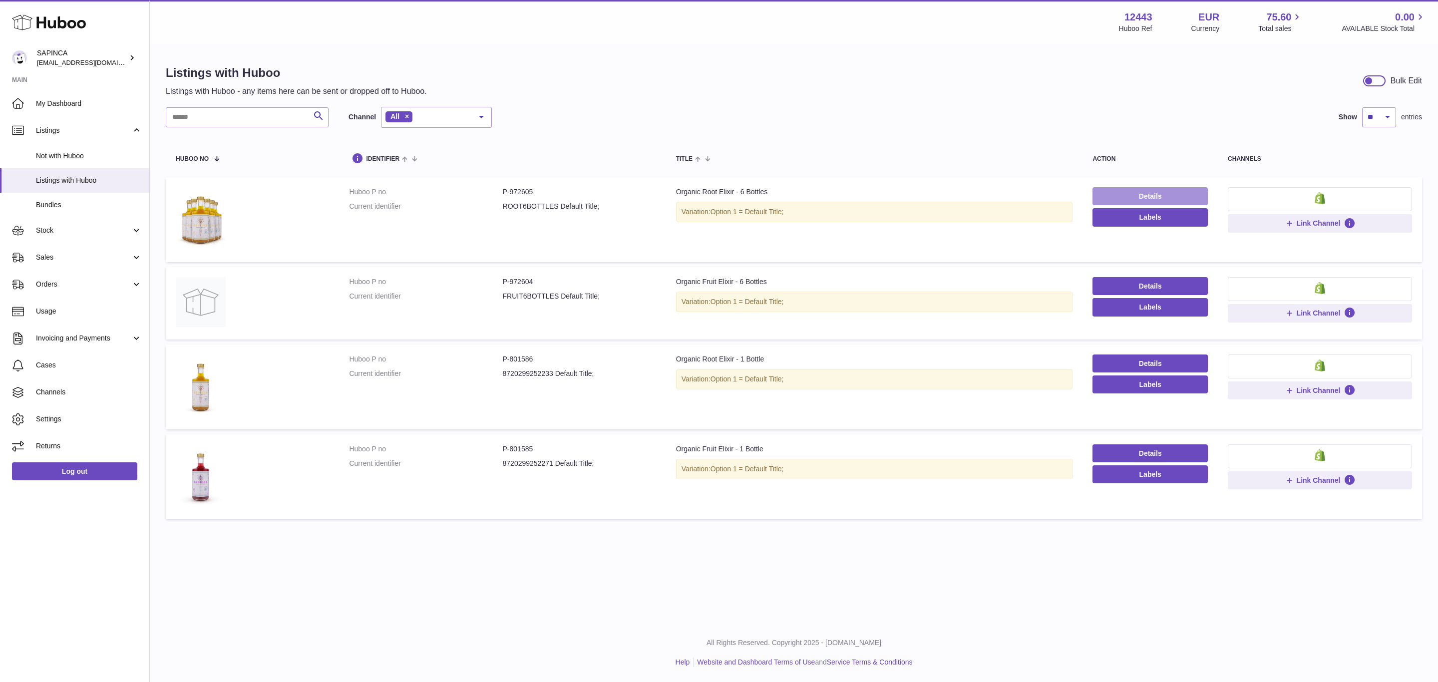
click at [1179, 198] on link "Details" at bounding box center [1150, 196] width 115 height 18
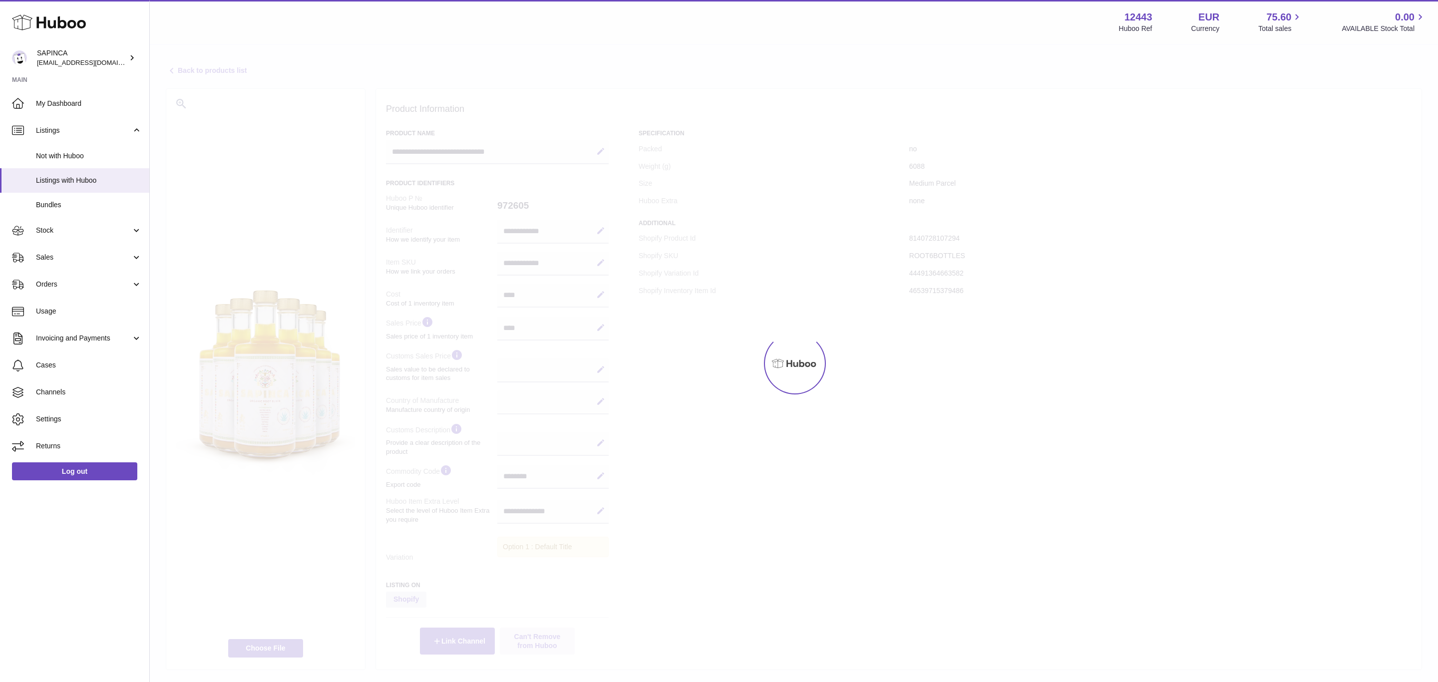
select select
select select "****"
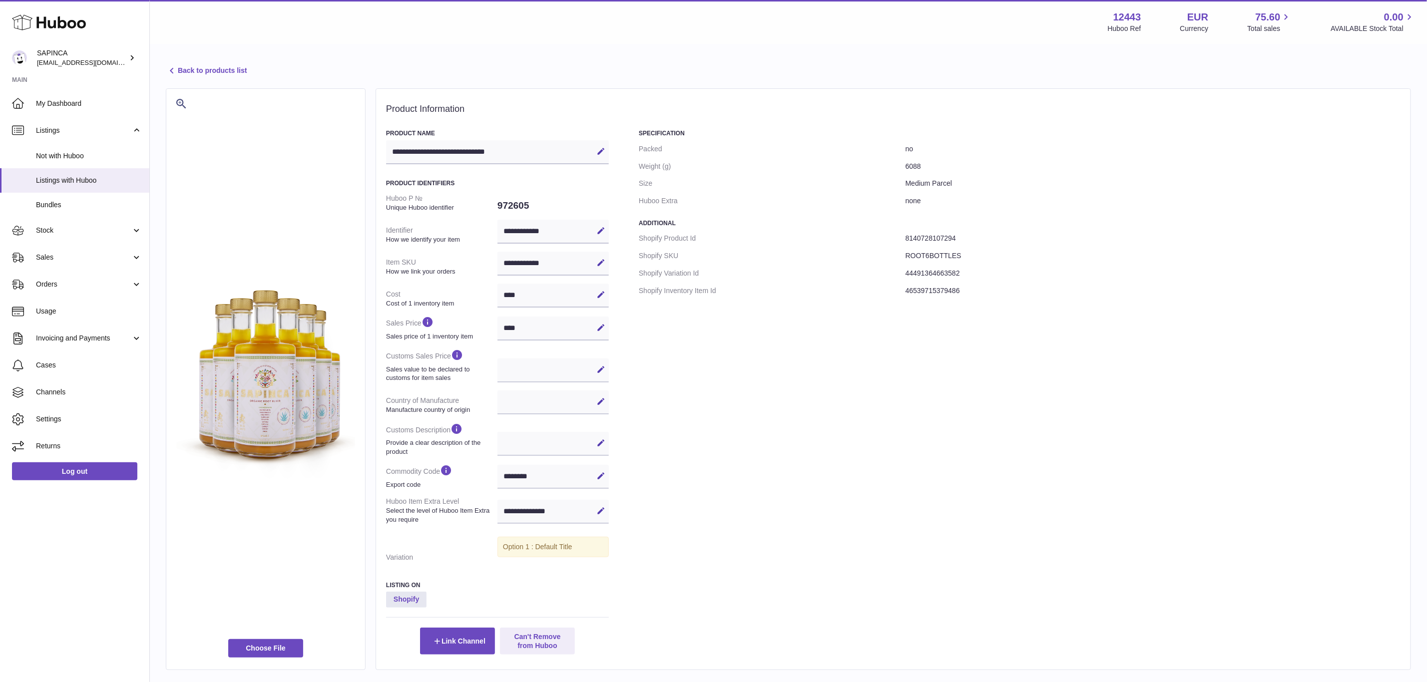
scroll to position [67, 0]
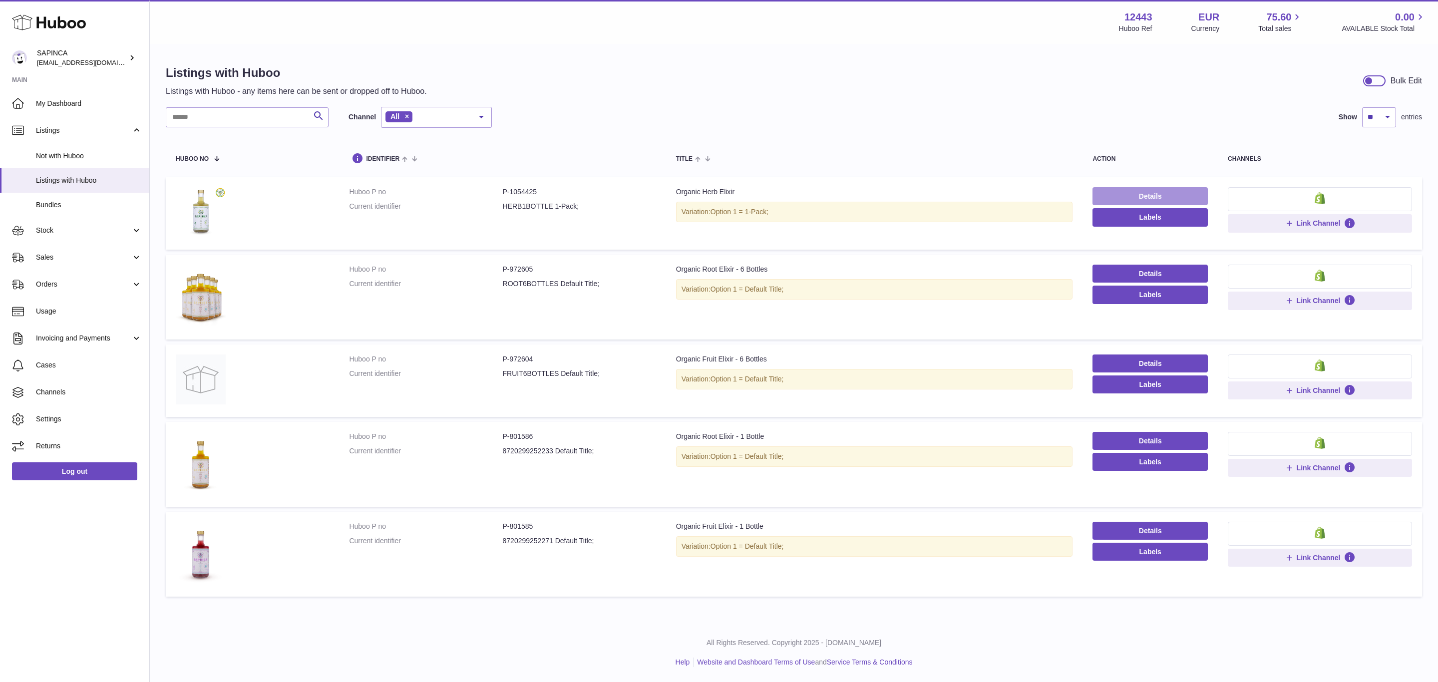
click at [1160, 196] on link "Details" at bounding box center [1150, 196] width 115 height 18
click at [68, 202] on span "Bundles" at bounding box center [89, 204] width 106 height 9
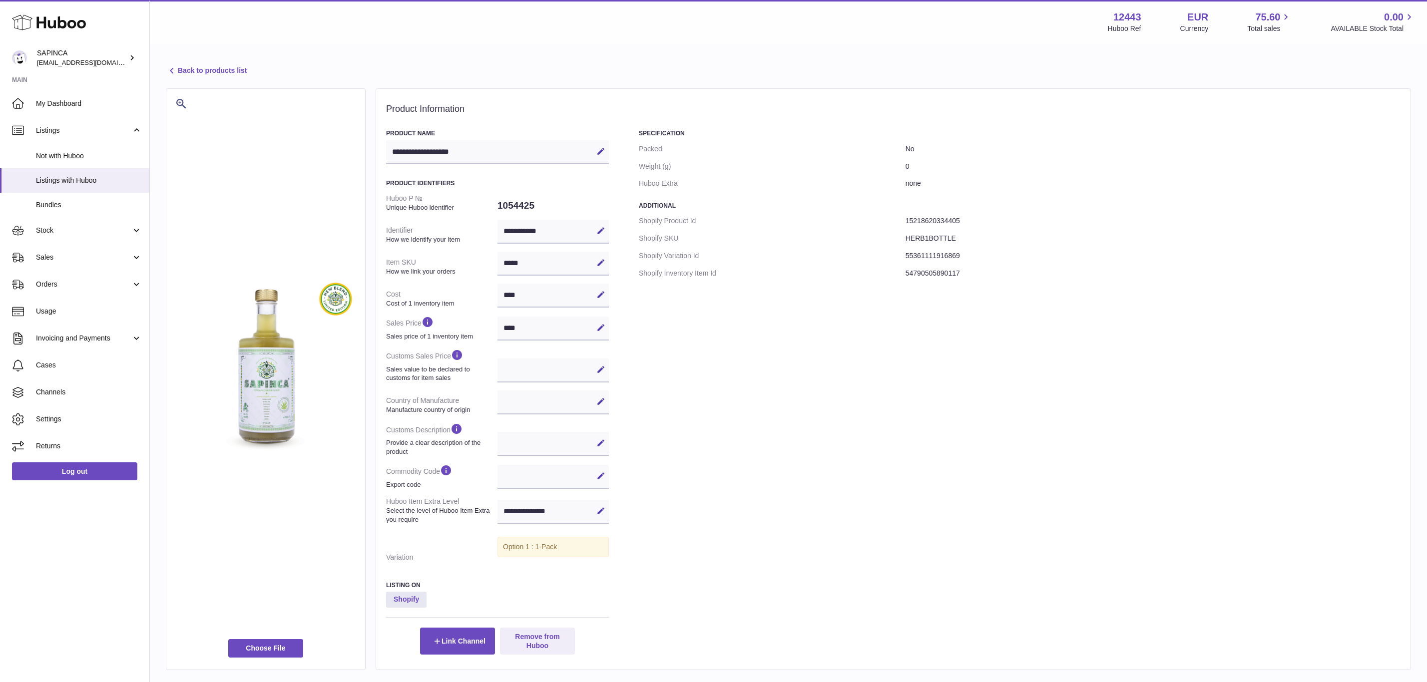
select select
select select "****"
click at [601, 229] on icon at bounding box center [600, 230] width 9 height 9
drag, startPoint x: 531, startPoint y: 229, endPoint x: 463, endPoint y: 232, distance: 67.5
click at [463, 231] on dl "**********" at bounding box center [497, 378] width 223 height 377
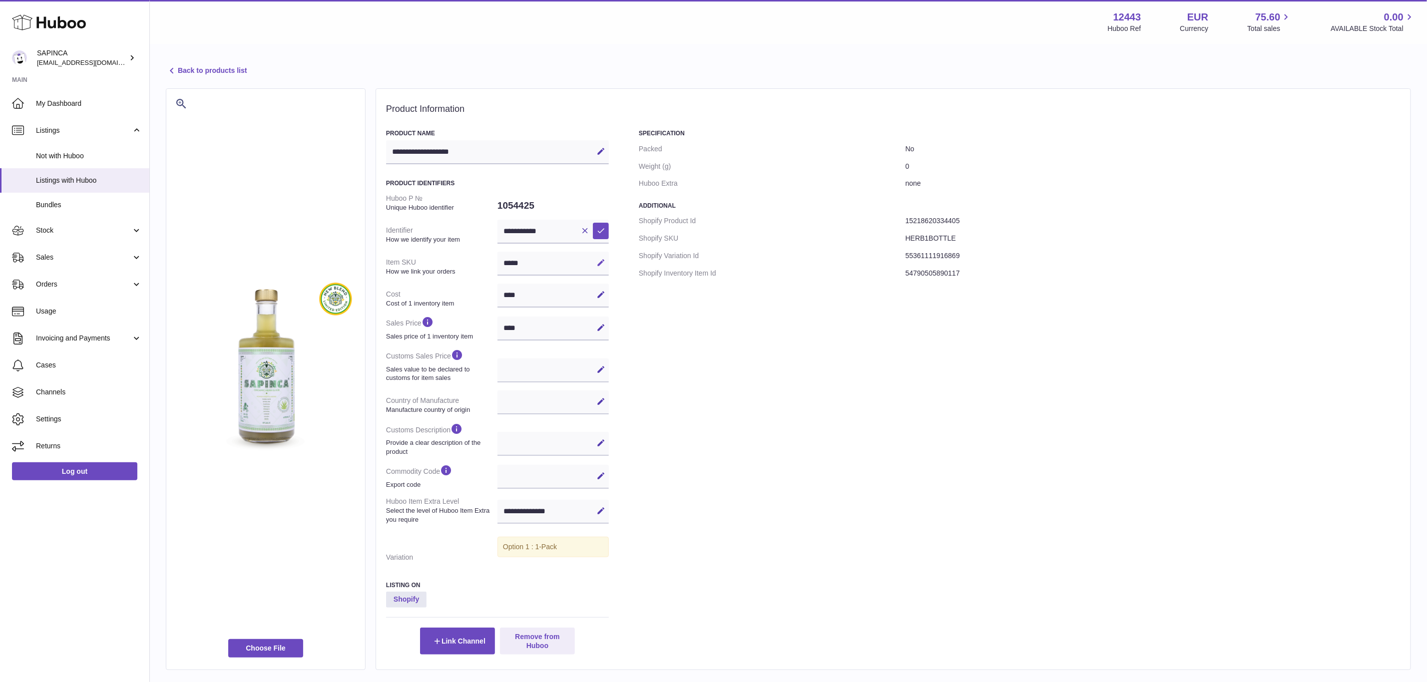
click at [603, 261] on icon at bounding box center [600, 262] width 9 height 9
drag, startPoint x: 553, startPoint y: 264, endPoint x: 436, endPoint y: 253, distance: 116.8
click at [436, 253] on dl "**********" at bounding box center [497, 378] width 223 height 377
paste input "******"
type input "**********"
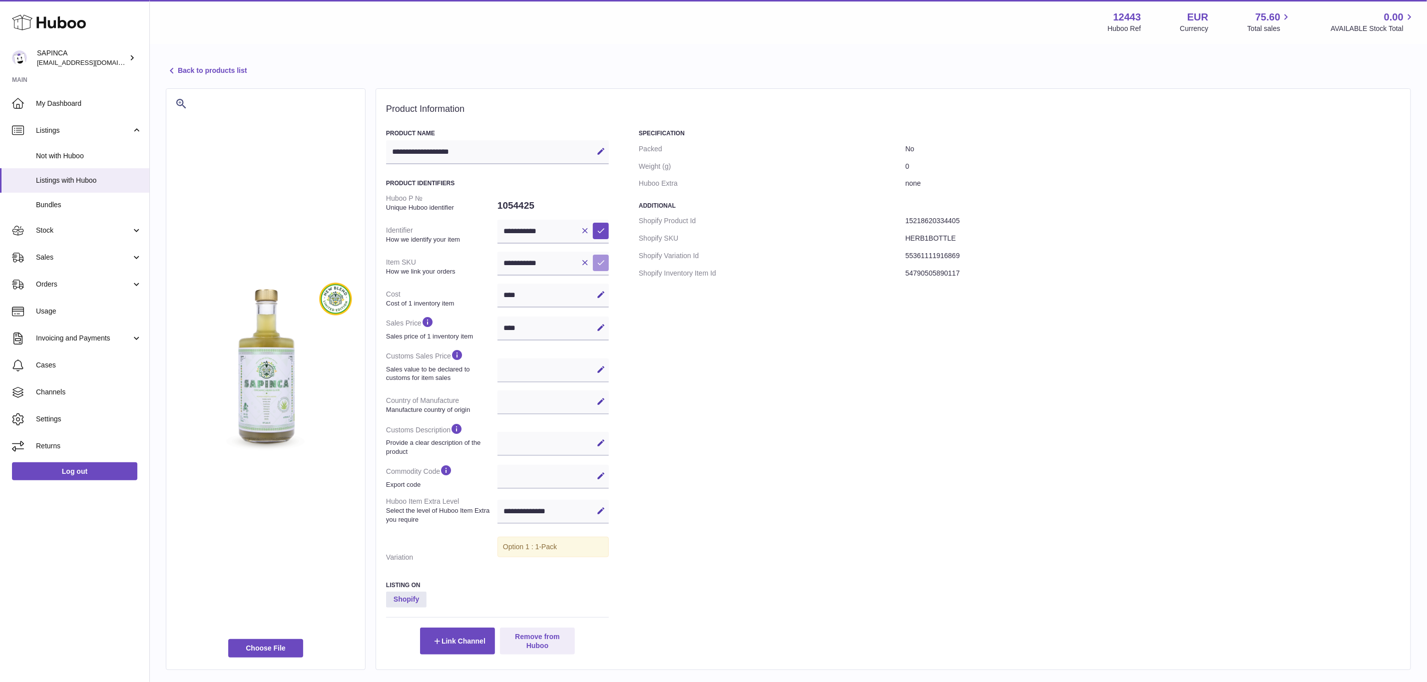
click at [595, 258] on button "Save" at bounding box center [601, 263] width 16 height 16
click at [849, 372] on div "Specification Packed No Weight (g) 0 Huboo Extra none Additional Shopify Produc…" at bounding box center [1020, 391] width 762 height 525
click at [604, 231] on icon at bounding box center [600, 230] width 9 height 9
click at [811, 336] on div "Specification Packed No Weight (g) 0 Huboo Extra none Additional Shopify Produc…" at bounding box center [1020, 391] width 762 height 525
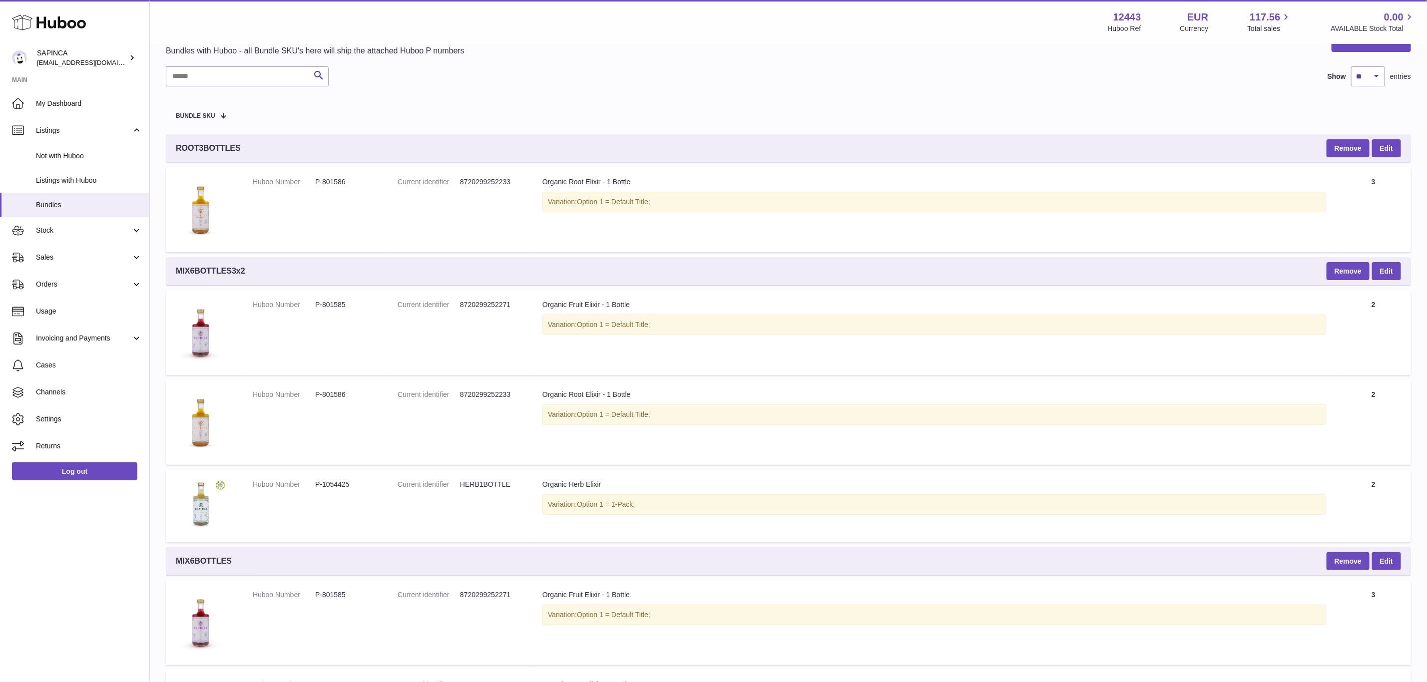
scroll to position [75, 0]
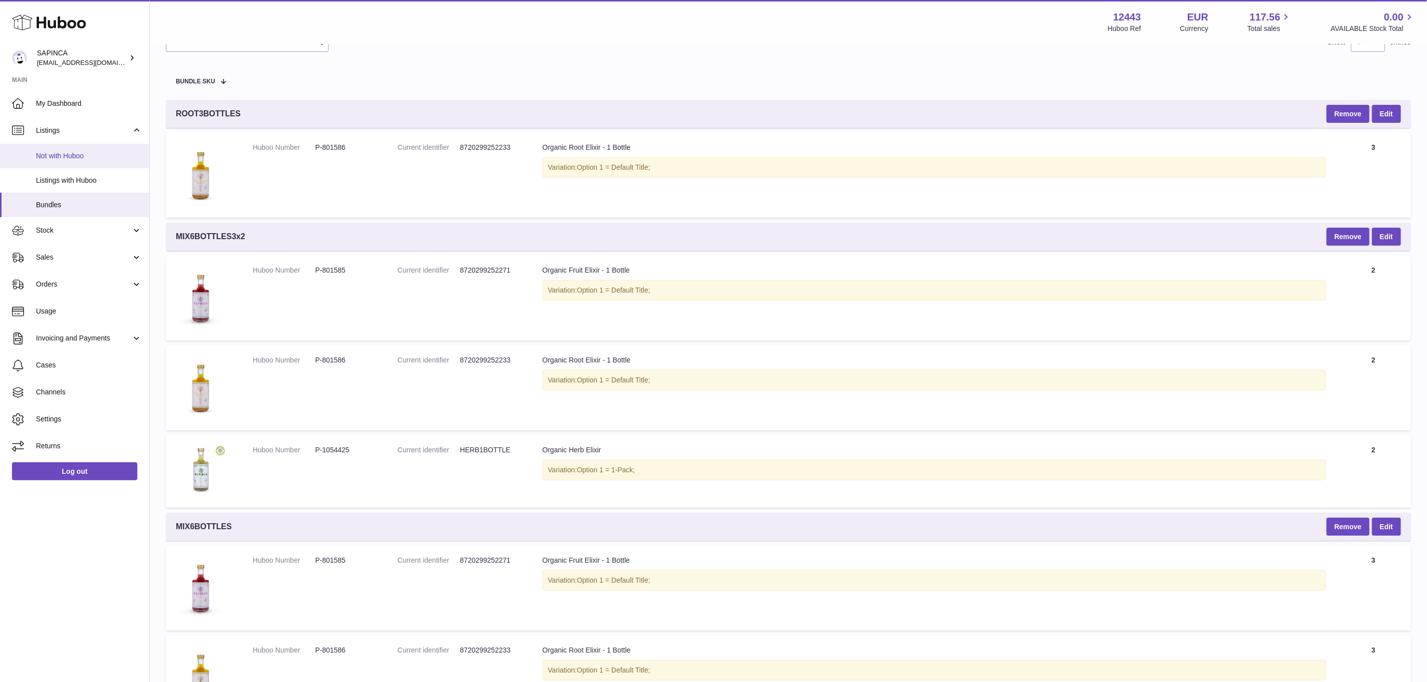
click at [86, 164] on link "Not with Huboo" at bounding box center [74, 156] width 149 height 24
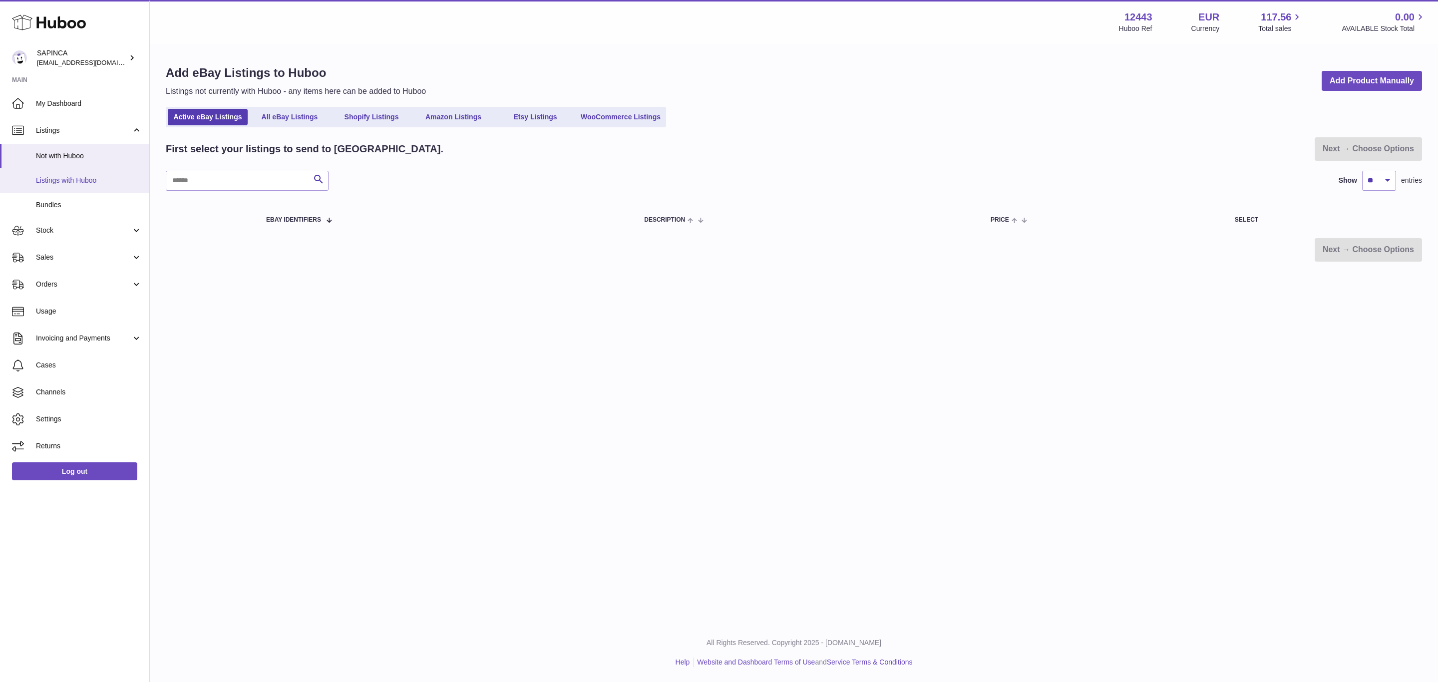
click at [75, 180] on span "Listings with Huboo" at bounding box center [89, 180] width 106 height 9
